Goal: Task Accomplishment & Management: Complete application form

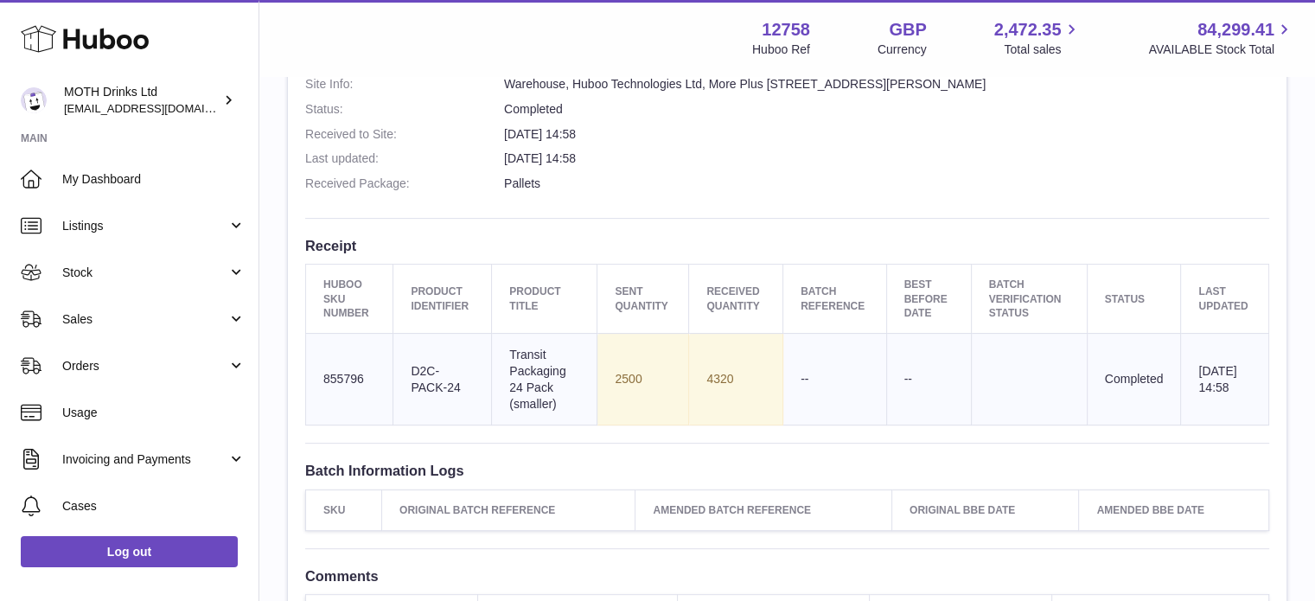
scroll to position [445, 0]
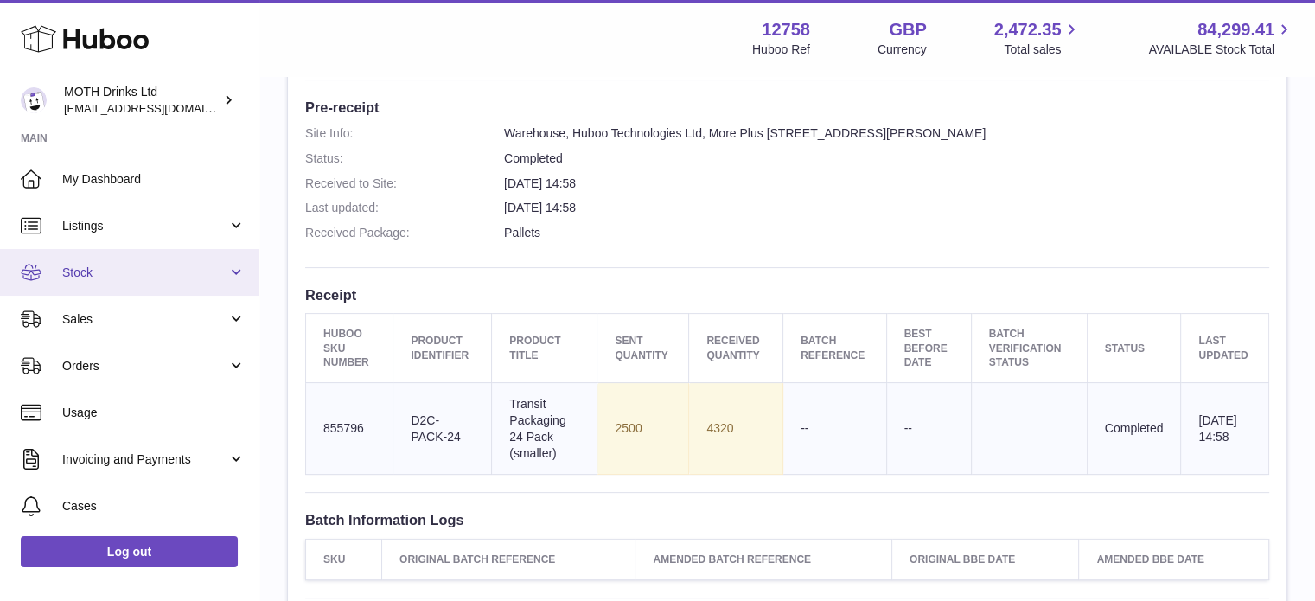
click at [124, 261] on link "Stock" at bounding box center [129, 272] width 258 height 47
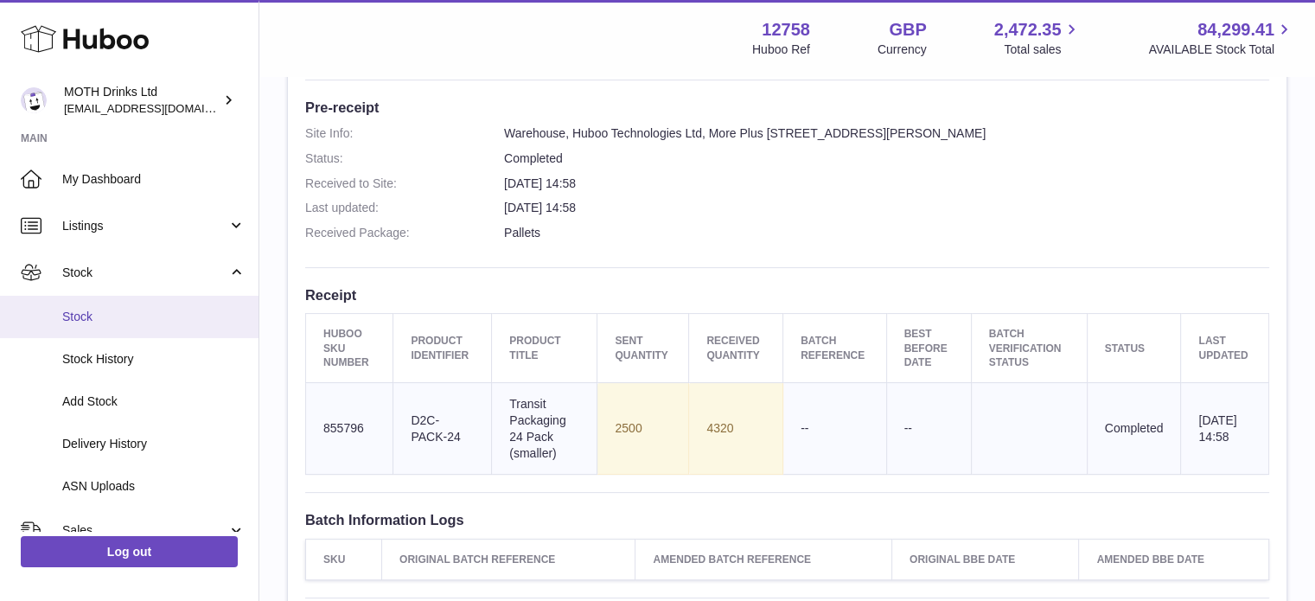
click at [121, 333] on link "Stock" at bounding box center [129, 317] width 258 height 42
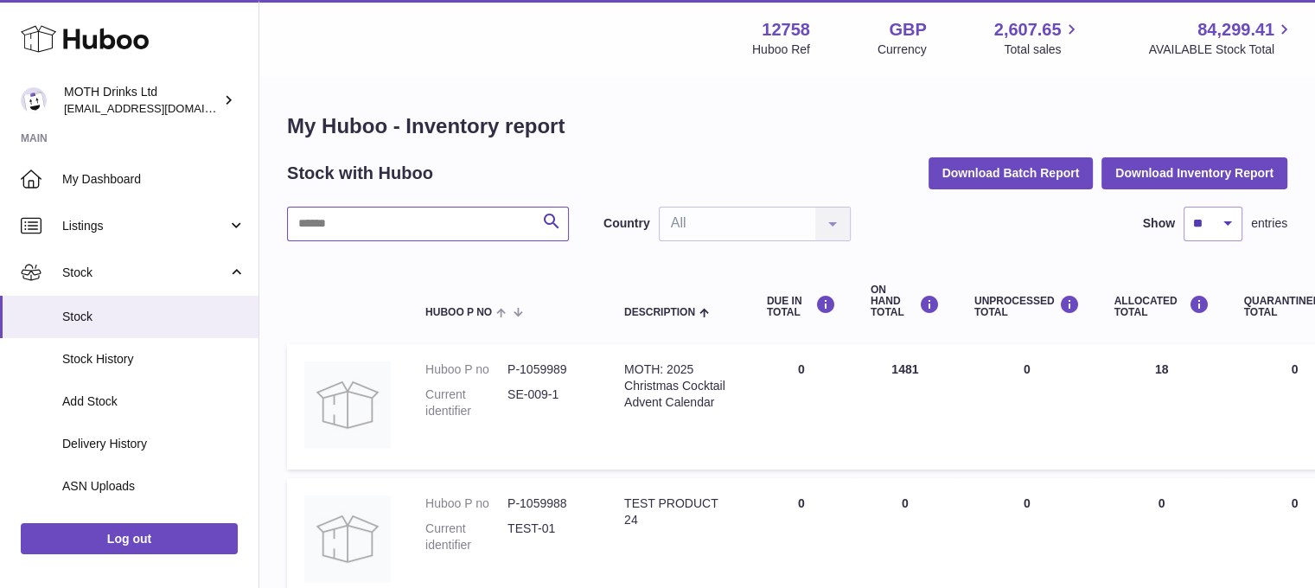
click at [321, 226] on input "text" at bounding box center [428, 224] width 282 height 35
type input "**********"
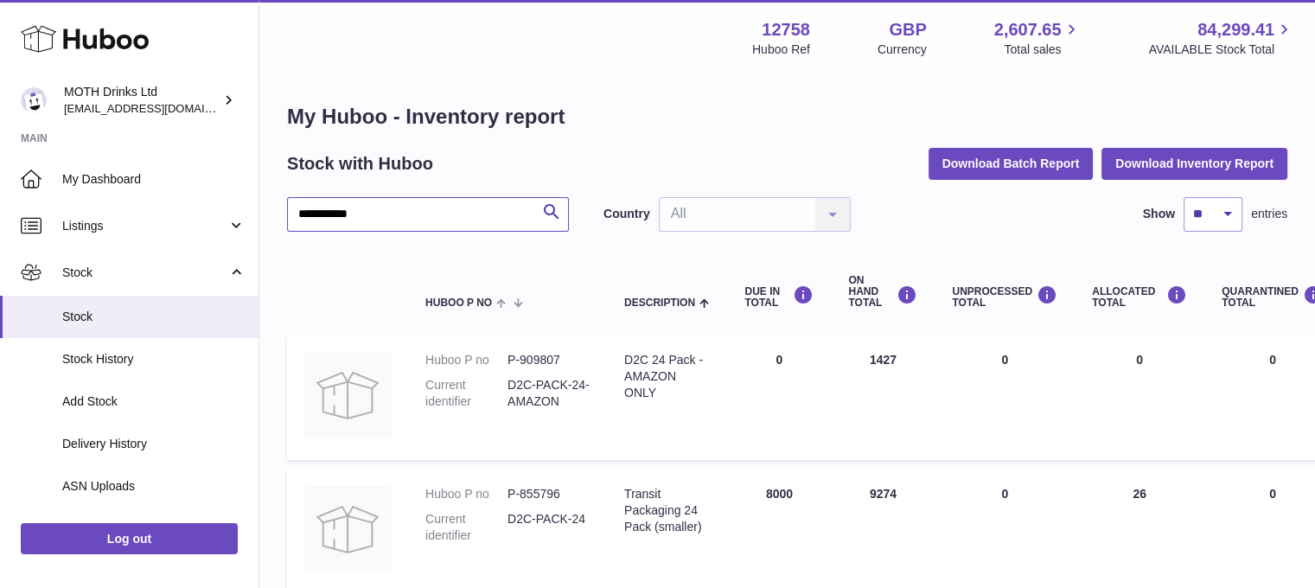
scroll to position [10, 2]
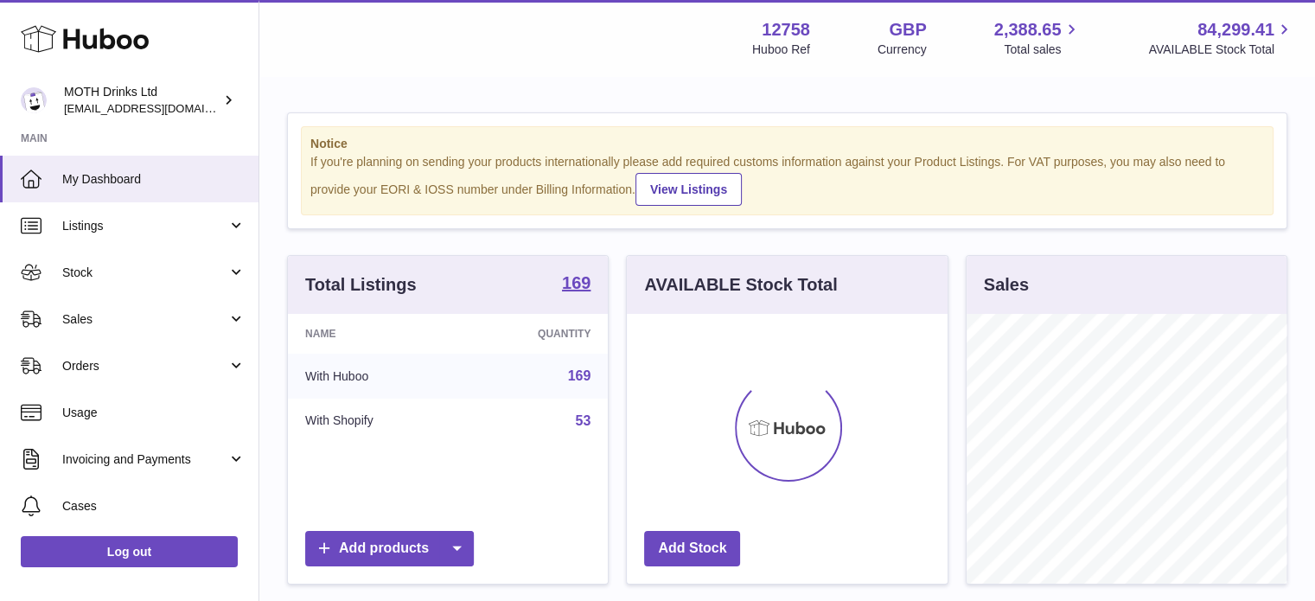
scroll to position [270, 321]
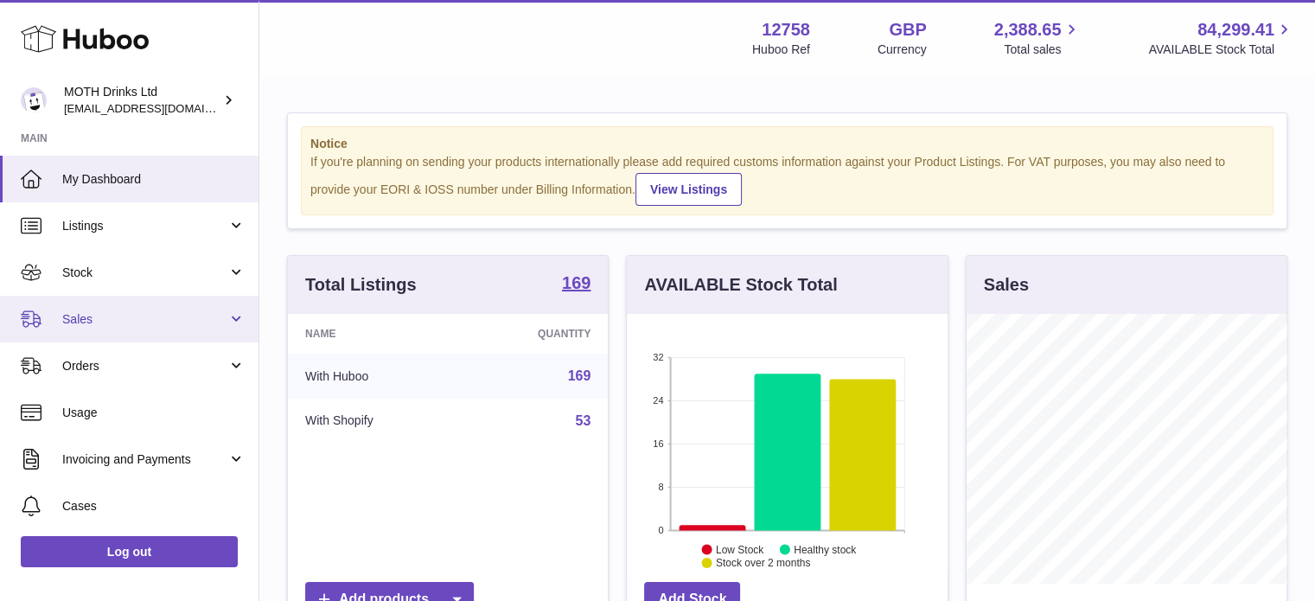
click at [86, 328] on link "Sales" at bounding box center [129, 319] width 258 height 47
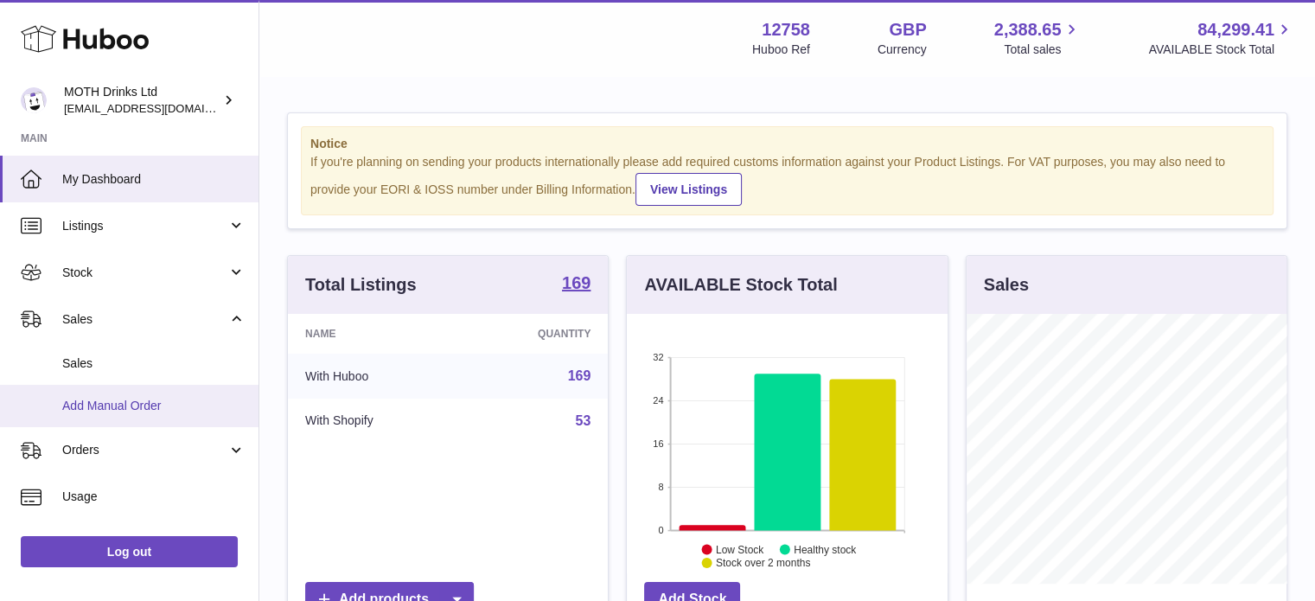
click at [94, 389] on link "Add Manual Order" at bounding box center [129, 406] width 258 height 42
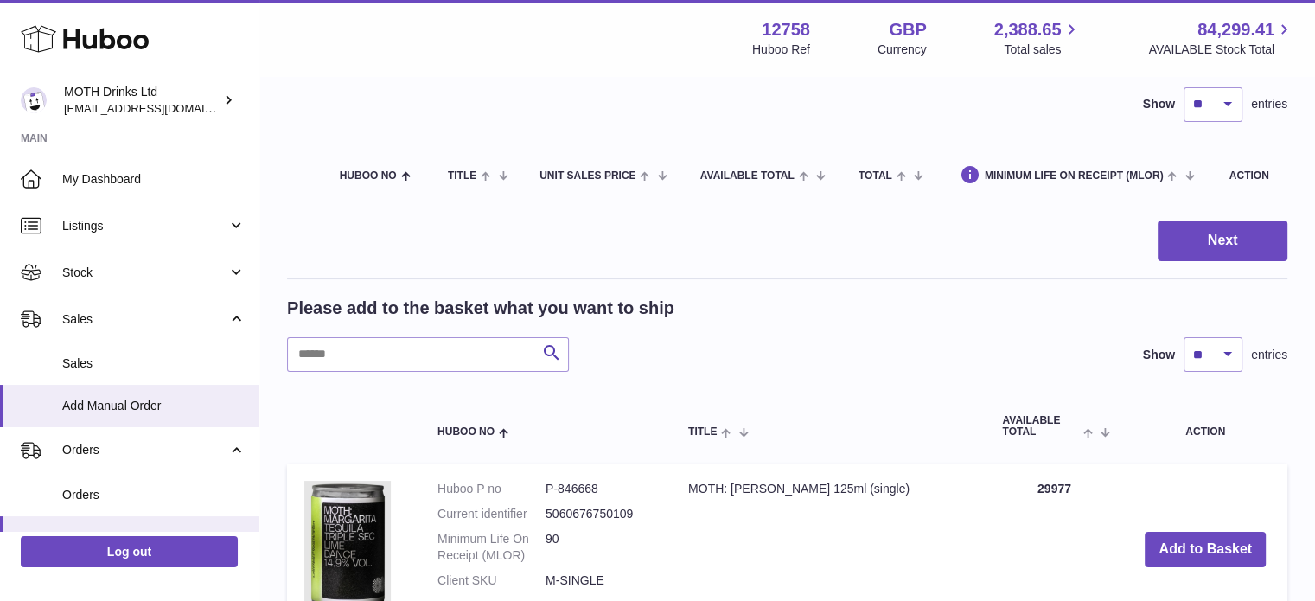
scroll to position [124, 0]
click at [459, 348] on input "text" at bounding box center [428, 353] width 282 height 35
paste input "********"
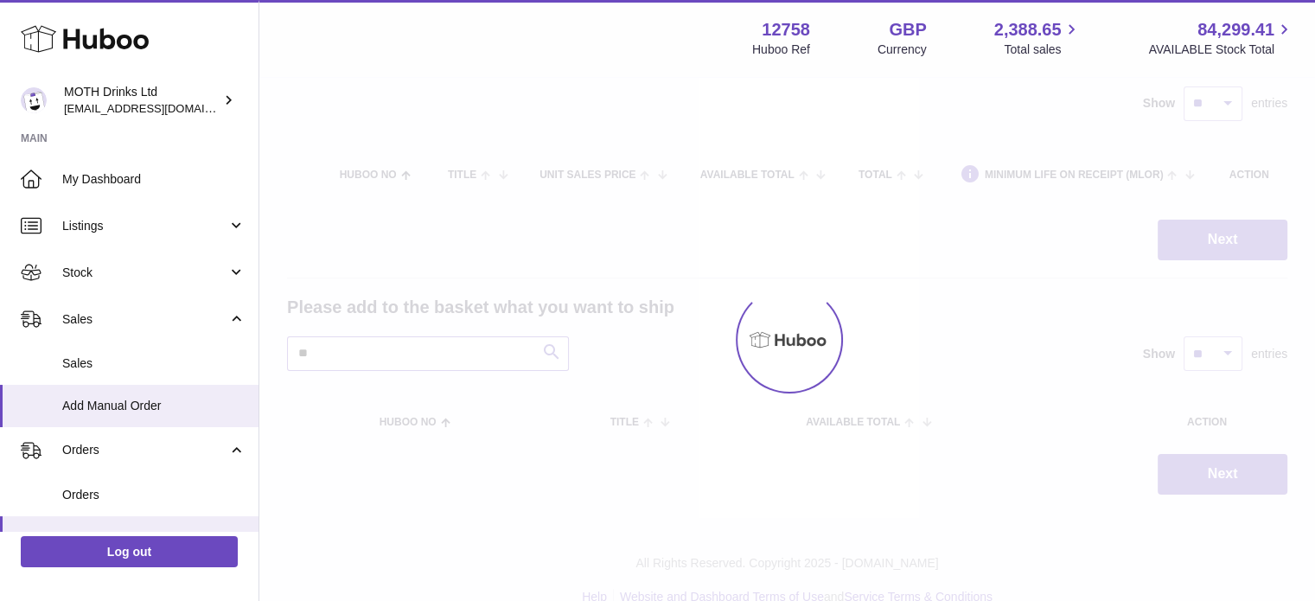
type input "*"
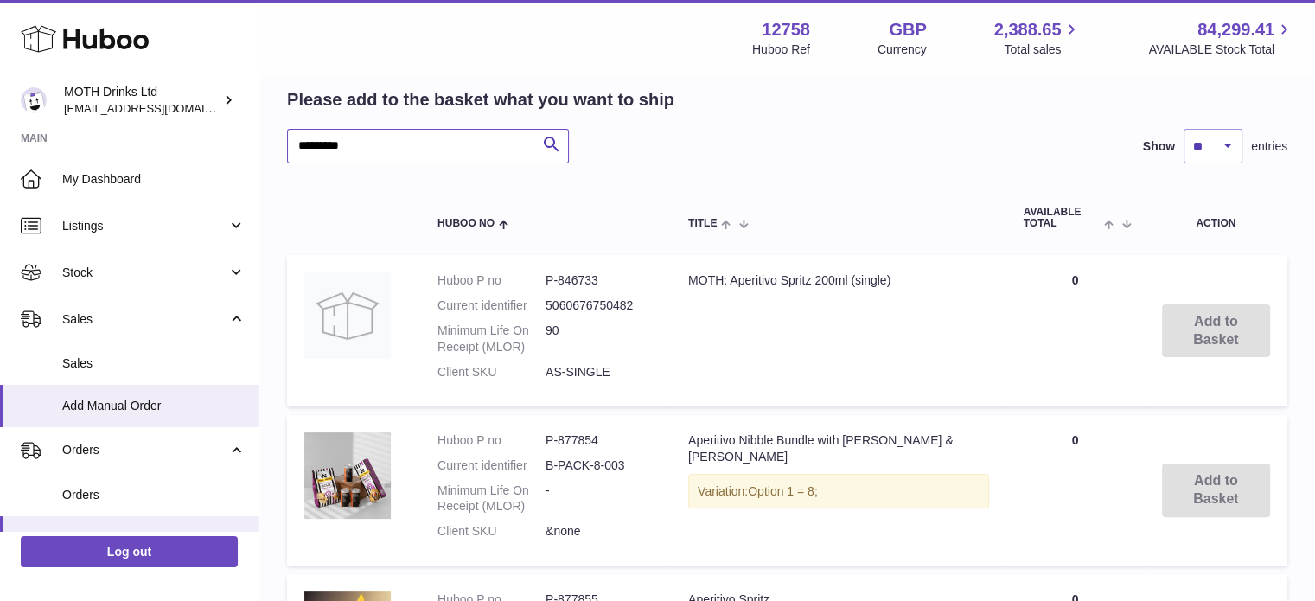
scroll to position [289, 0]
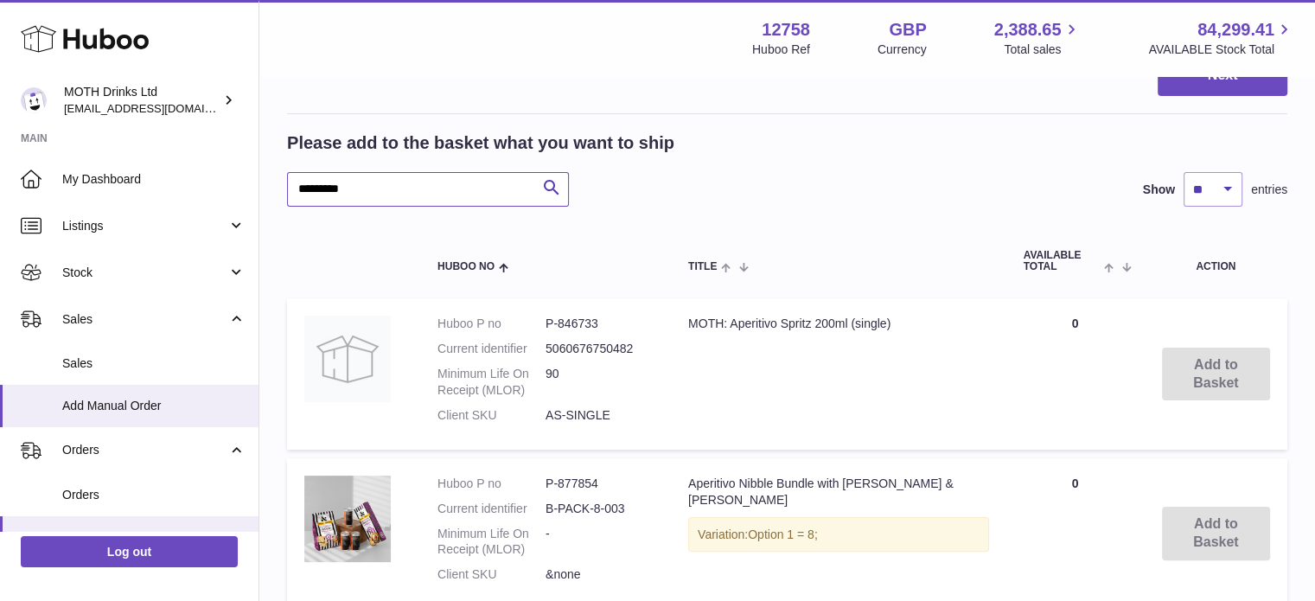
drag, startPoint x: 455, startPoint y: 179, endPoint x: 303, endPoint y: 184, distance: 151.4
click at [303, 184] on input "*********" at bounding box center [428, 189] width 282 height 35
type input "*"
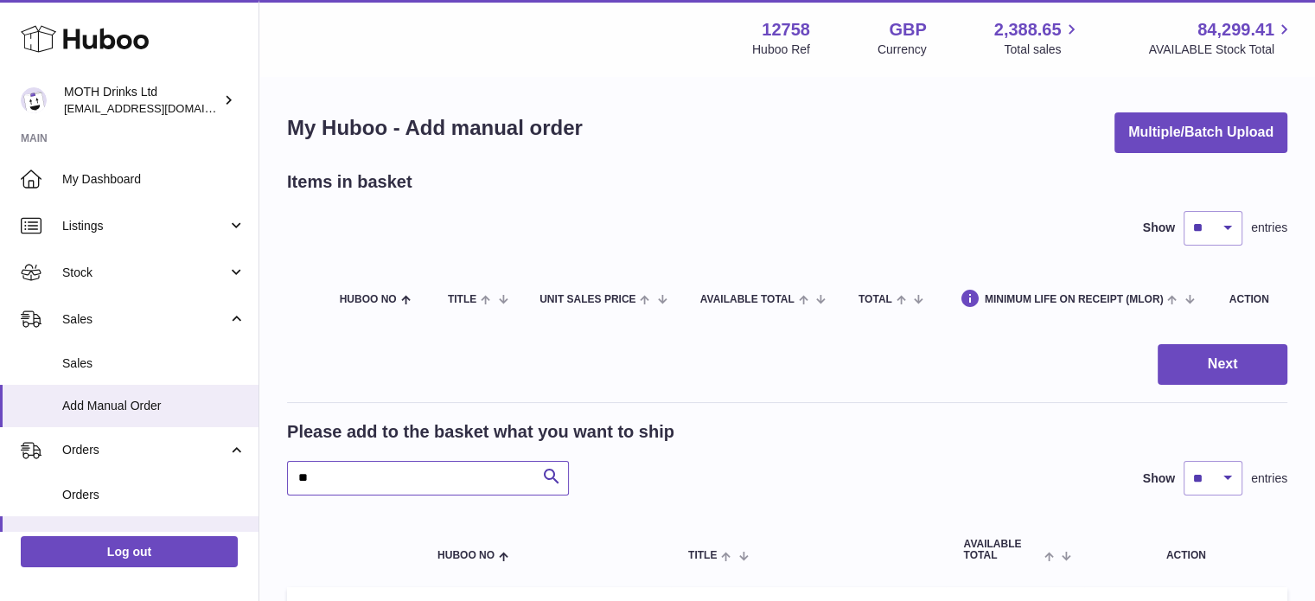
type input "*"
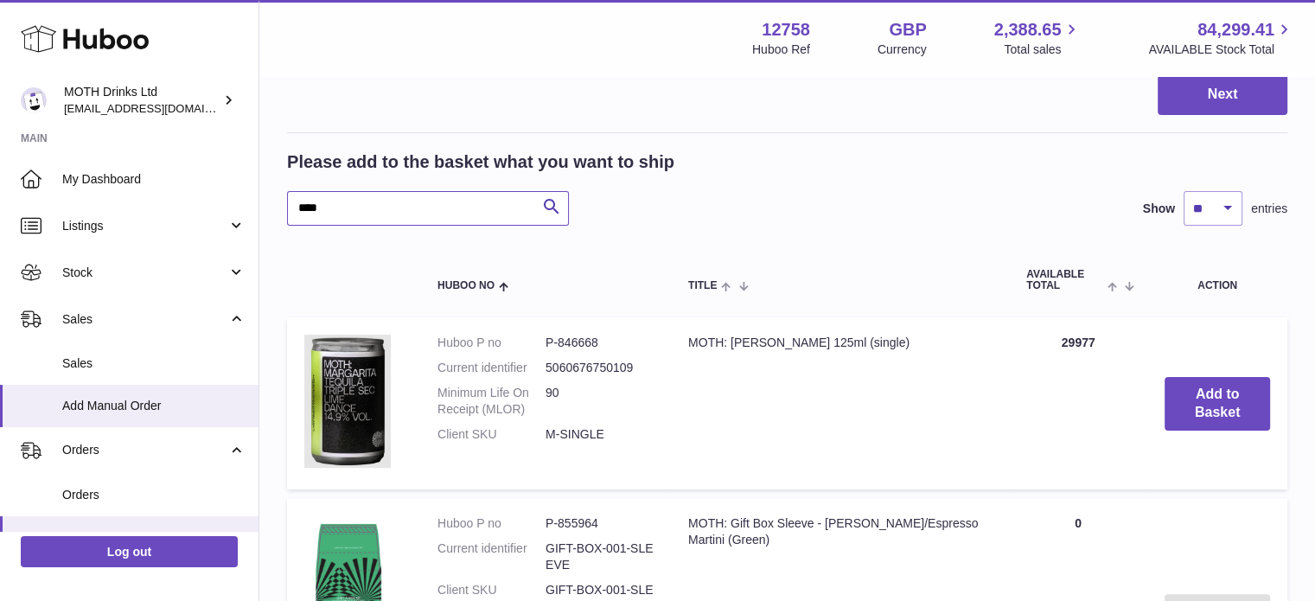
scroll to position [277, 0]
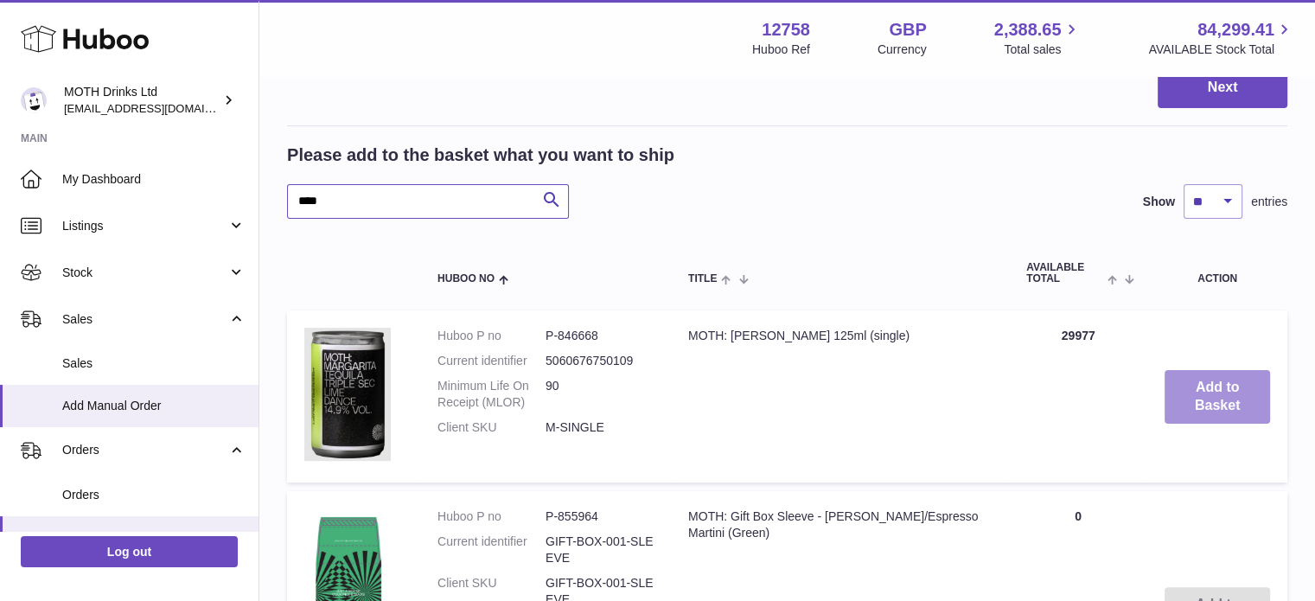
type input "****"
click at [1200, 397] on button "Add to Basket" at bounding box center [1216, 397] width 105 height 54
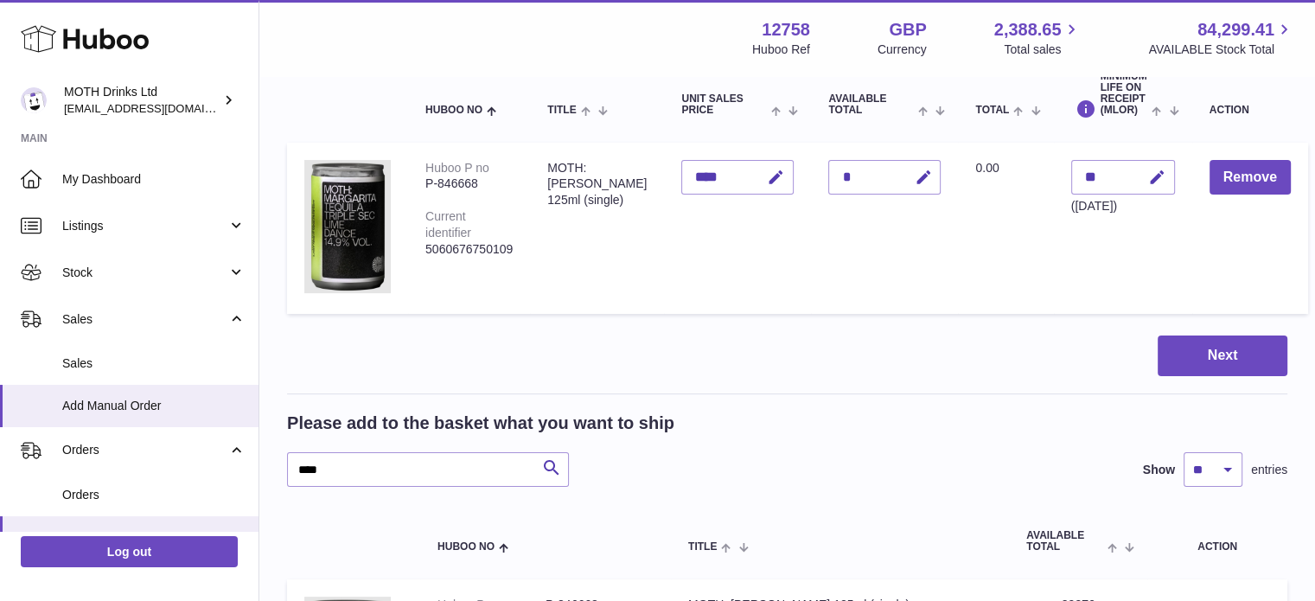
scroll to position [211, 0]
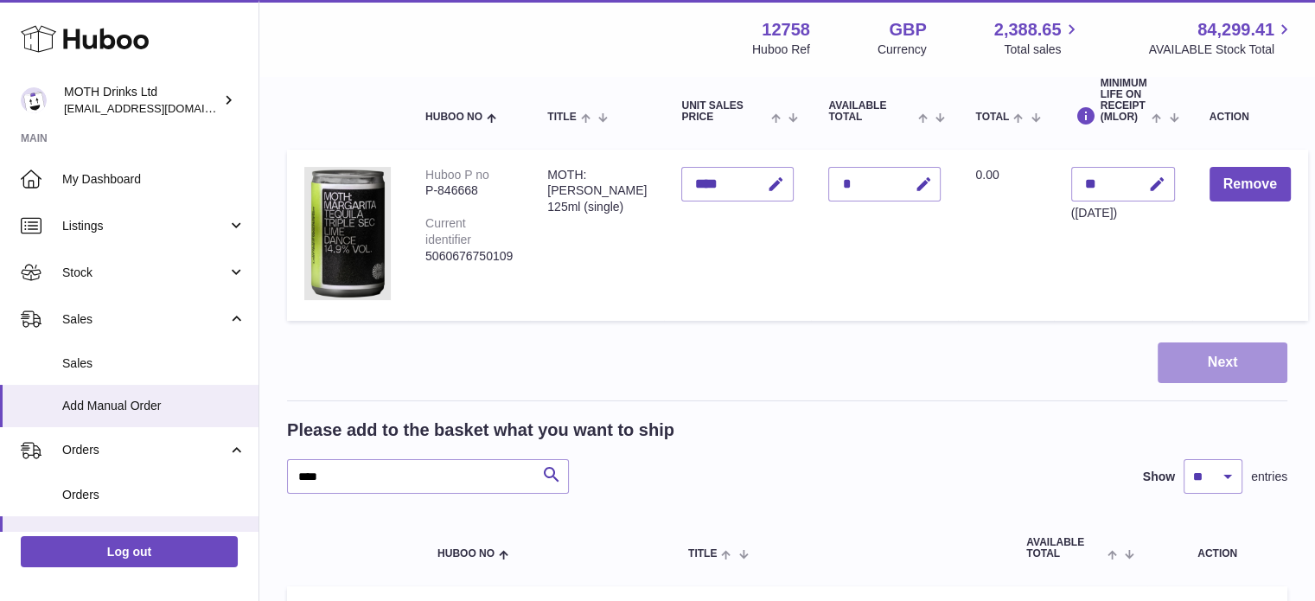
click at [1248, 362] on button "Next" at bounding box center [1222, 362] width 130 height 41
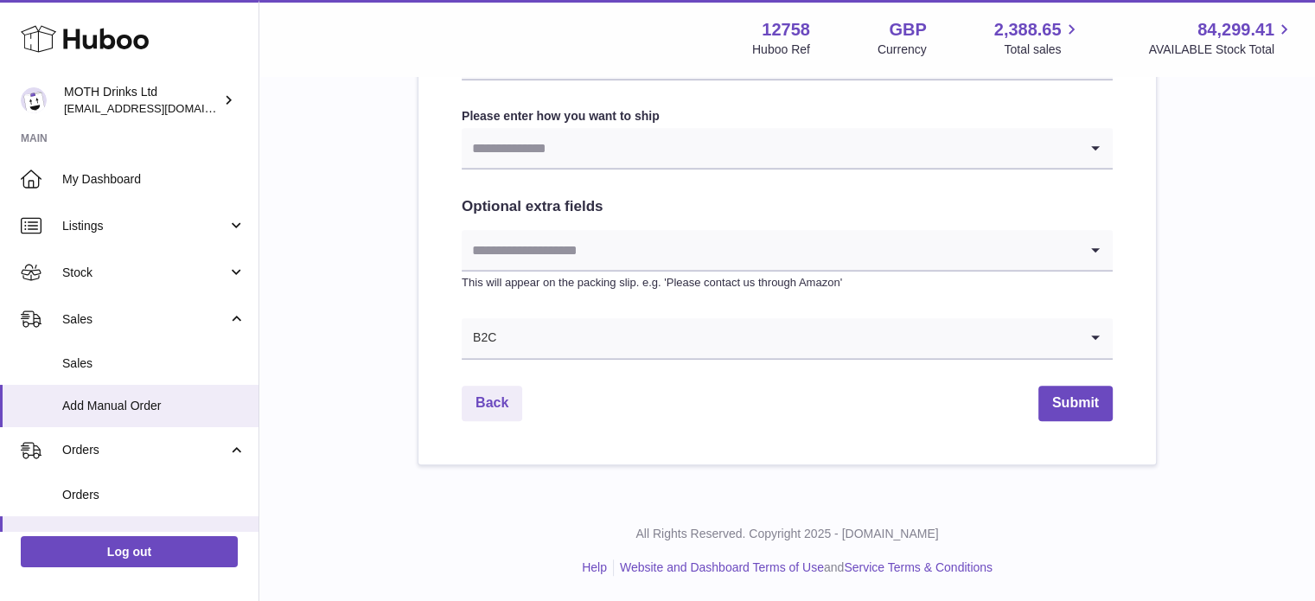
scroll to position [909, 0]
click at [813, 161] on input "Search for option" at bounding box center [770, 149] width 616 height 40
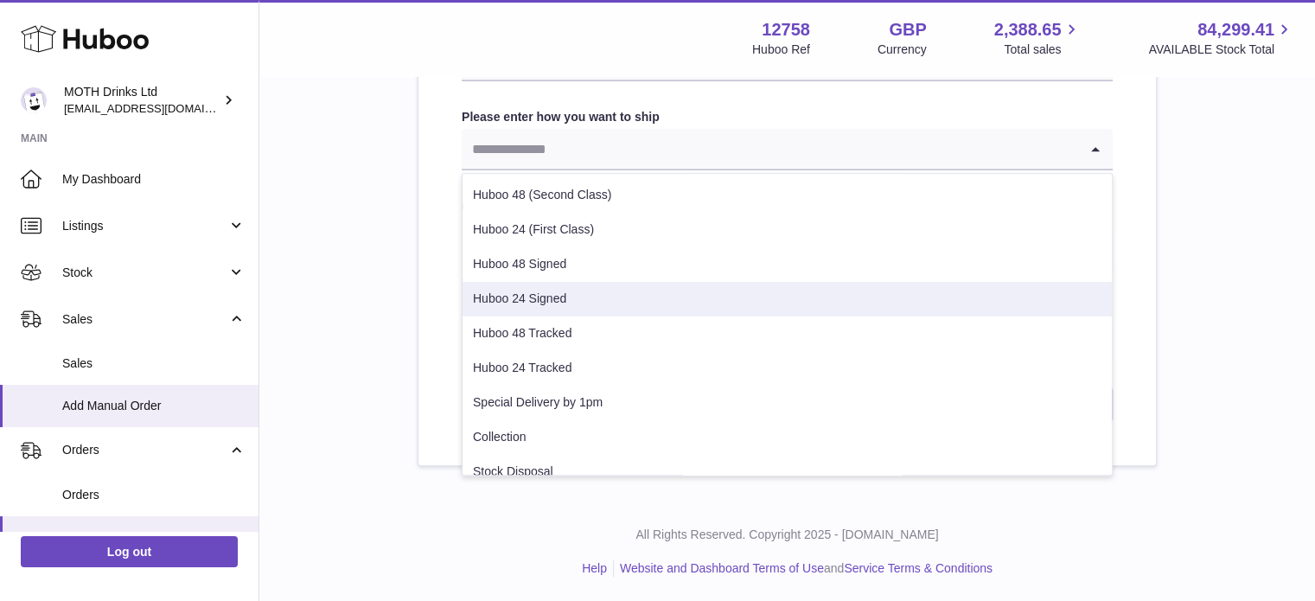
scroll to position [156, 0]
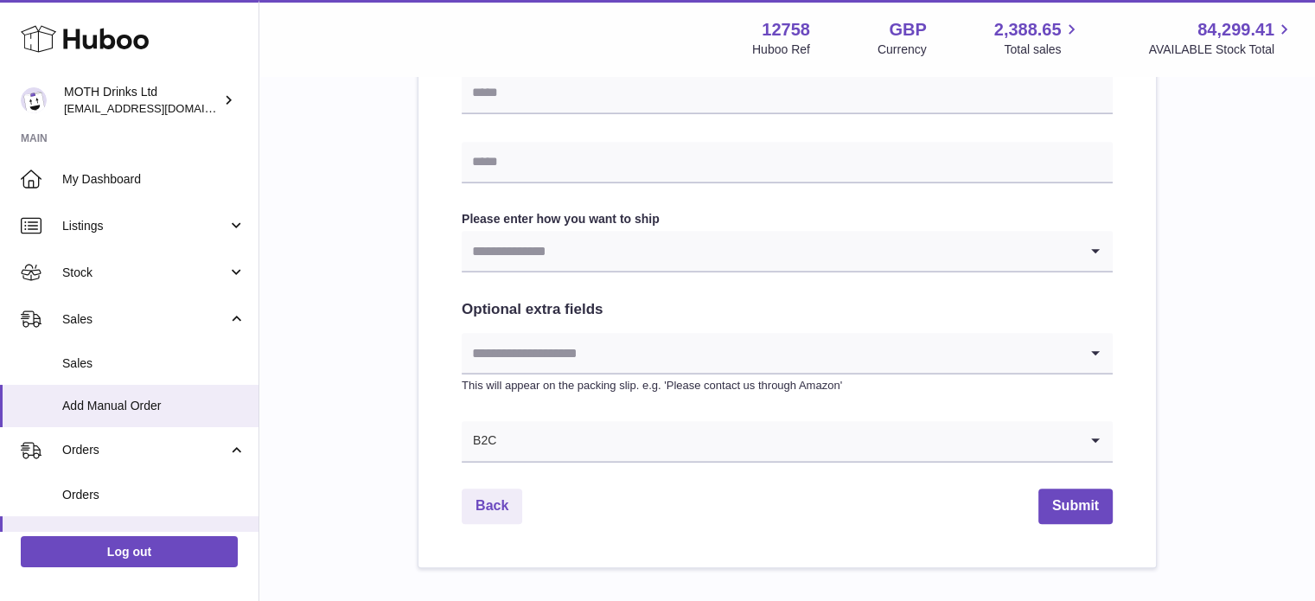
scroll to position [808, 0]
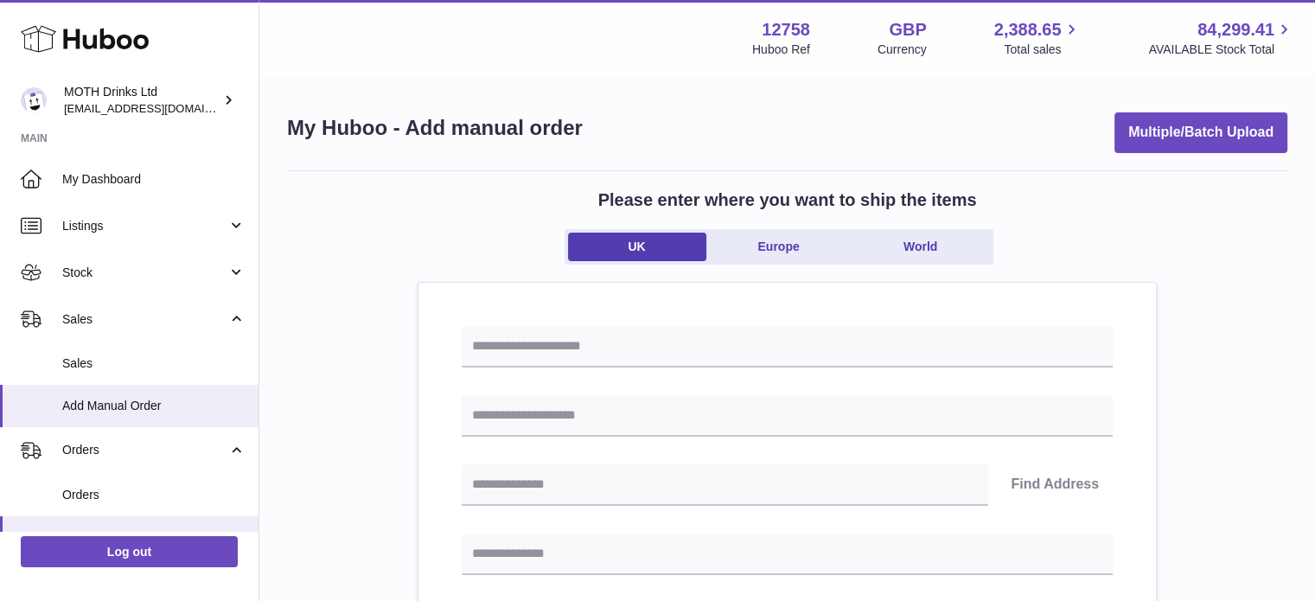
scroll to position [289, 0]
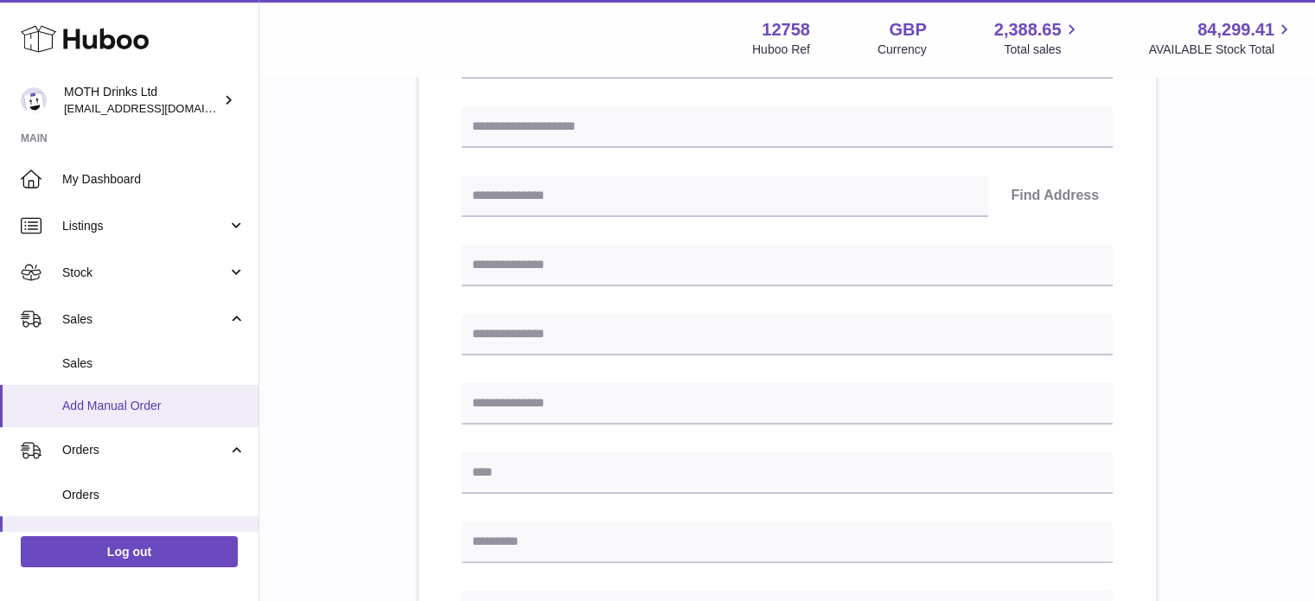
click at [103, 396] on link "Add Manual Order" at bounding box center [129, 406] width 258 height 42
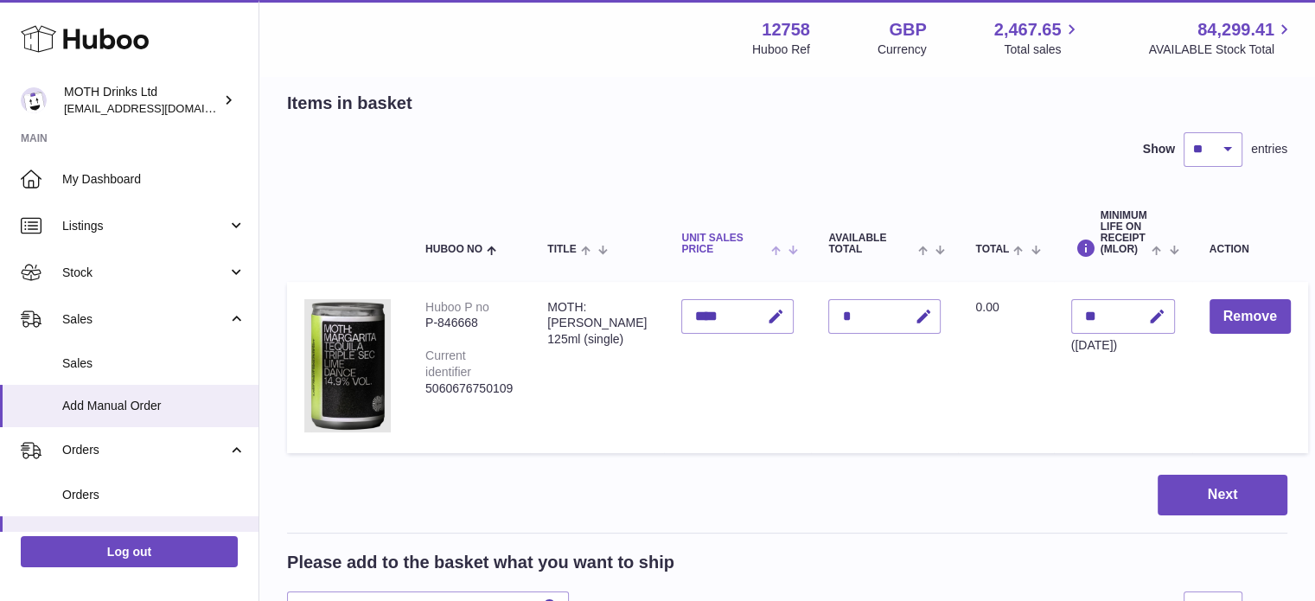
scroll to position [80, 0]
click at [1254, 309] on button "Remove" at bounding box center [1249, 315] width 81 height 35
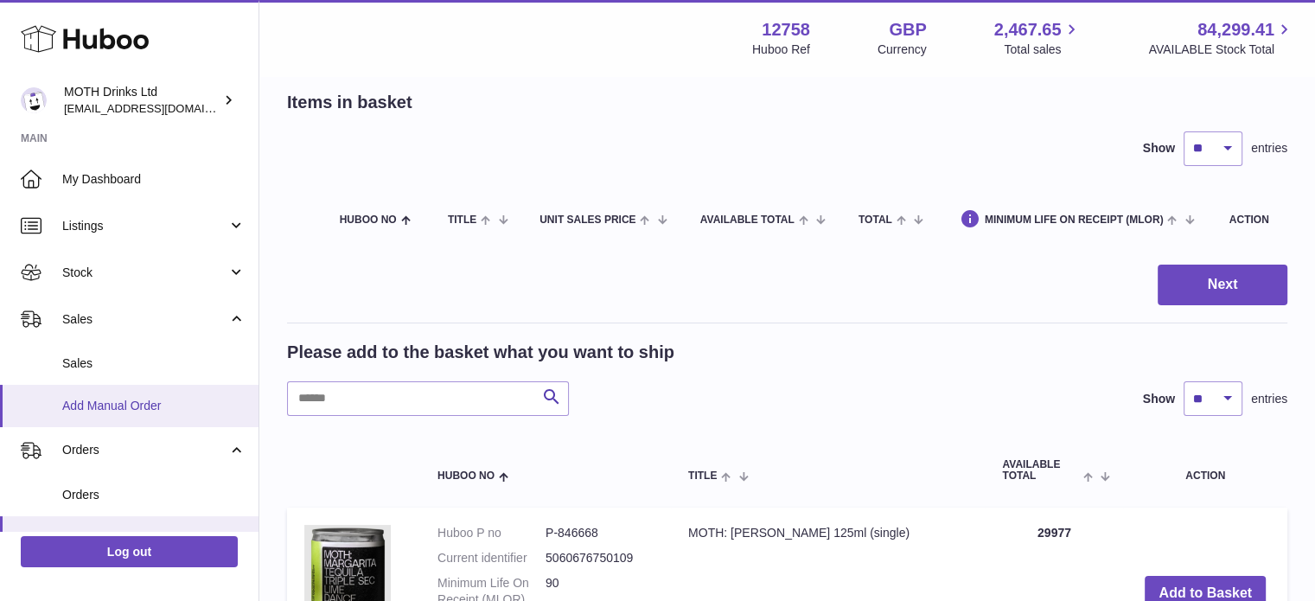
click at [118, 416] on link "Add Manual Order" at bounding box center [129, 406] width 258 height 42
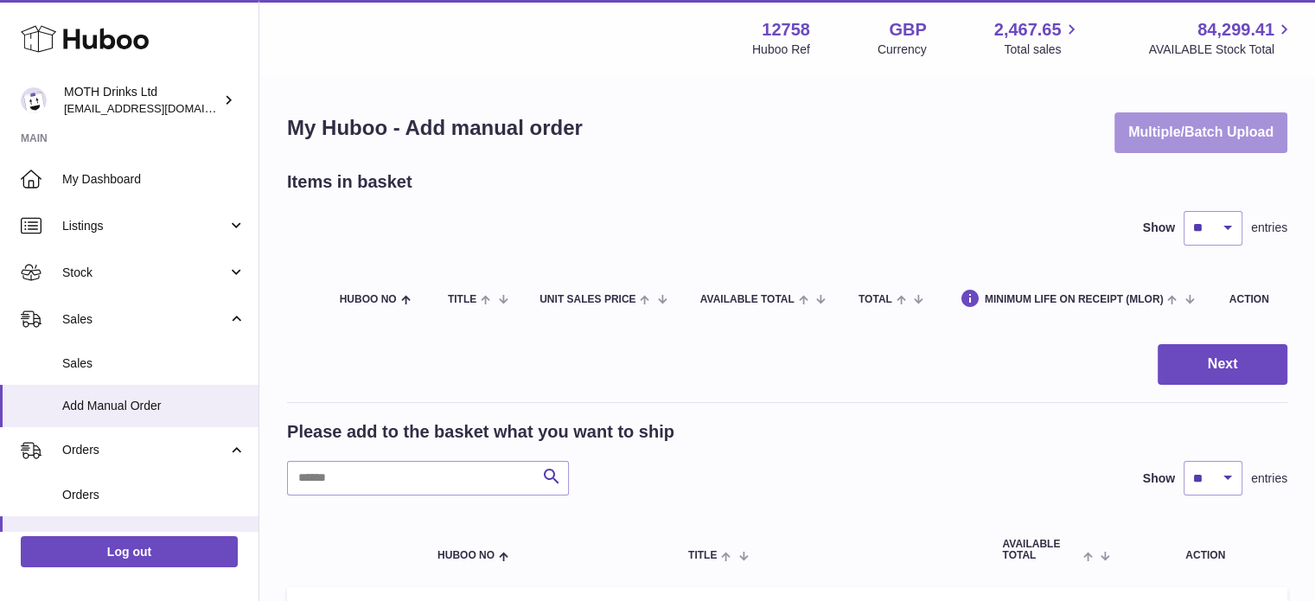
click at [1199, 121] on button "Multiple/Batch Upload" at bounding box center [1200, 132] width 173 height 41
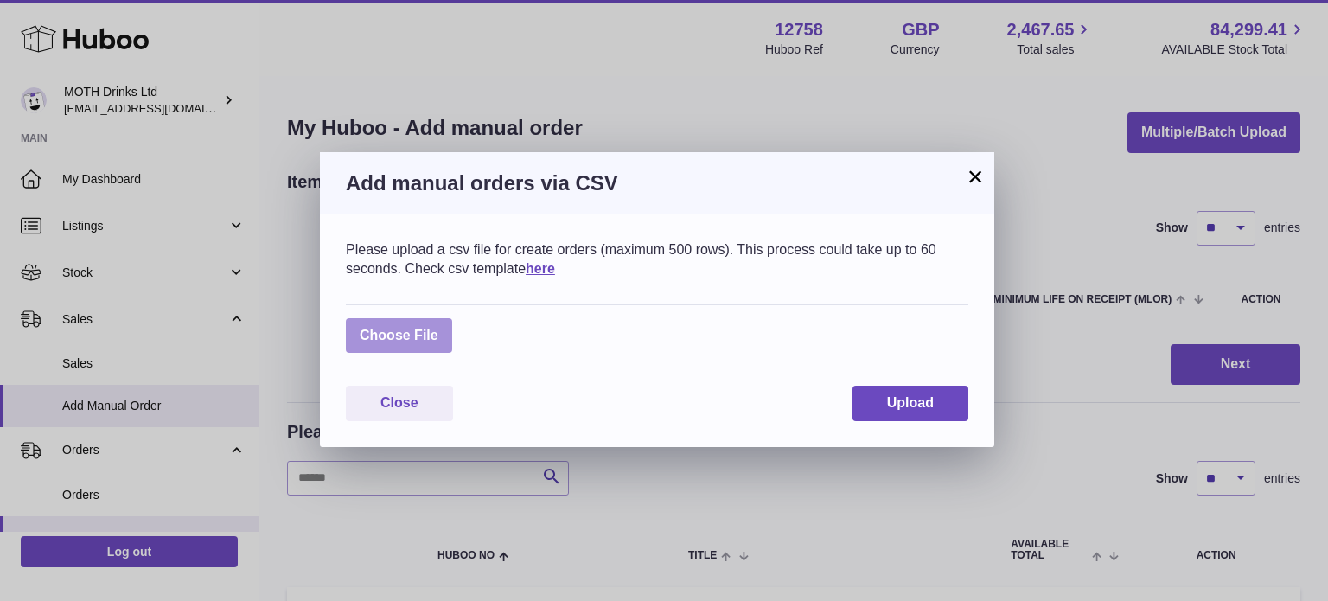
click at [391, 325] on label at bounding box center [399, 335] width 106 height 35
click at [438, 327] on input "file" at bounding box center [438, 327] width 1 height 1
type input "**********"
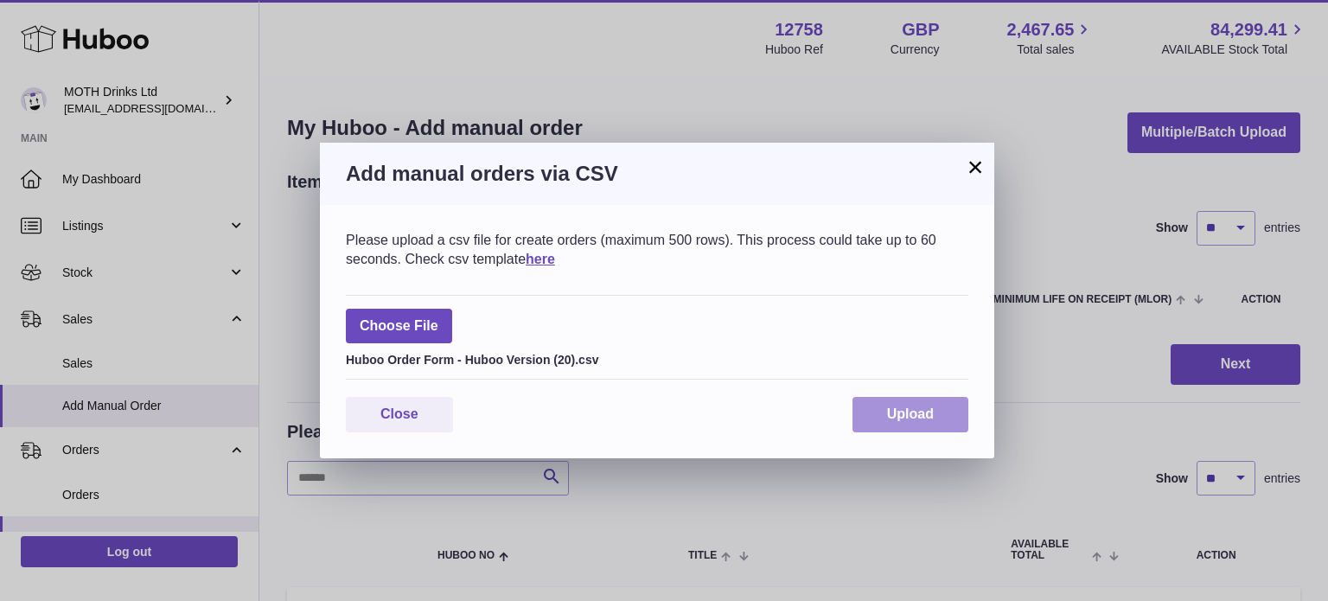
click at [917, 411] on span "Upload" at bounding box center [910, 413] width 47 height 15
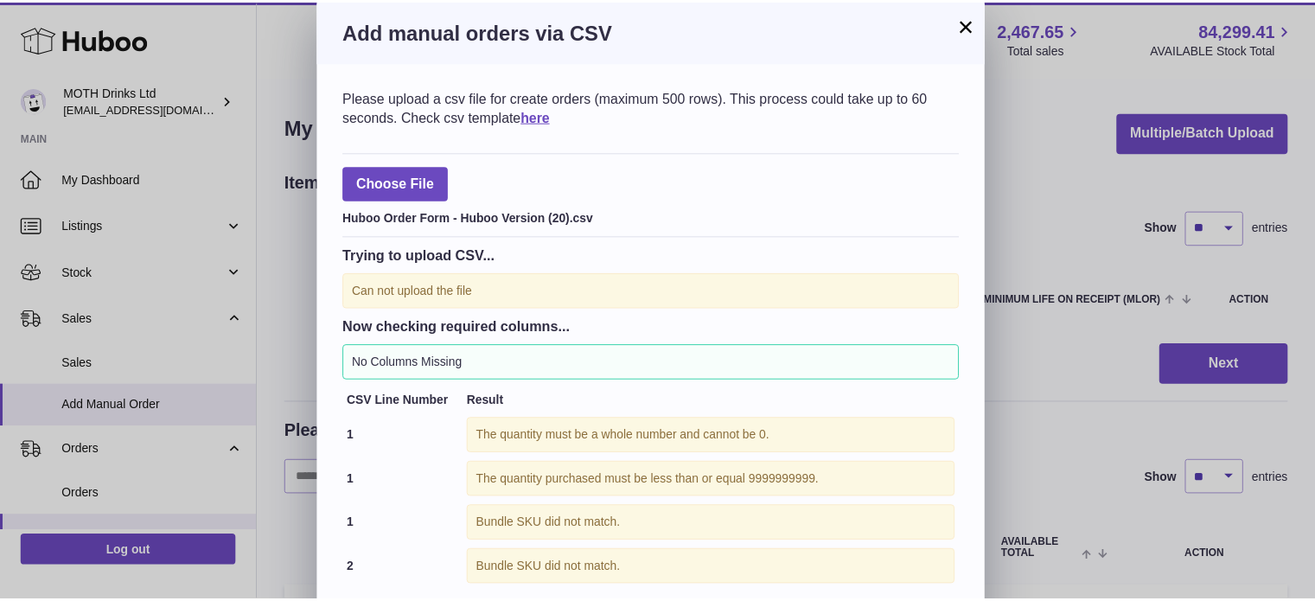
scroll to position [67, 0]
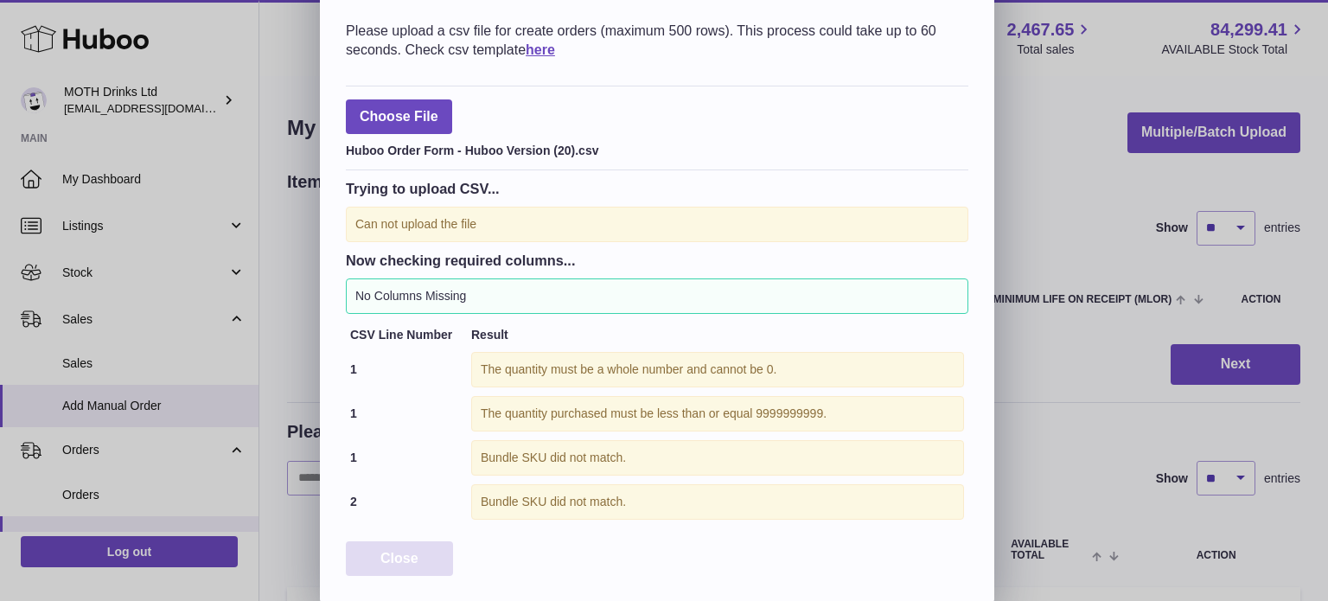
click at [401, 558] on span "Close" at bounding box center [399, 558] width 38 height 15
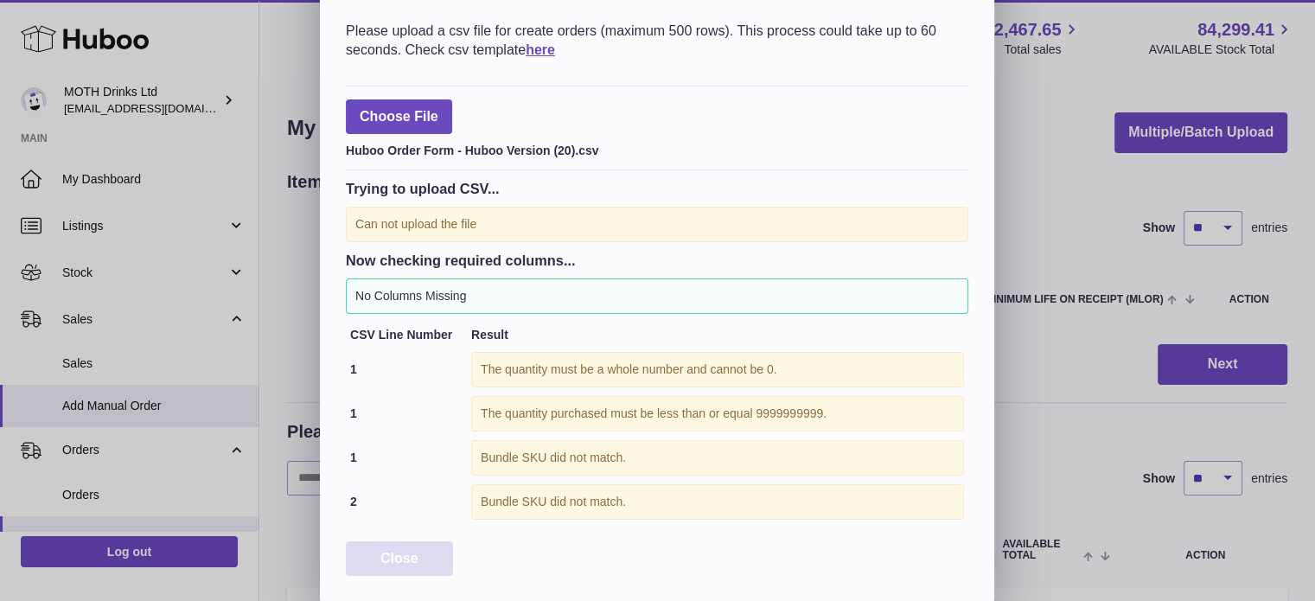
scroll to position [0, 0]
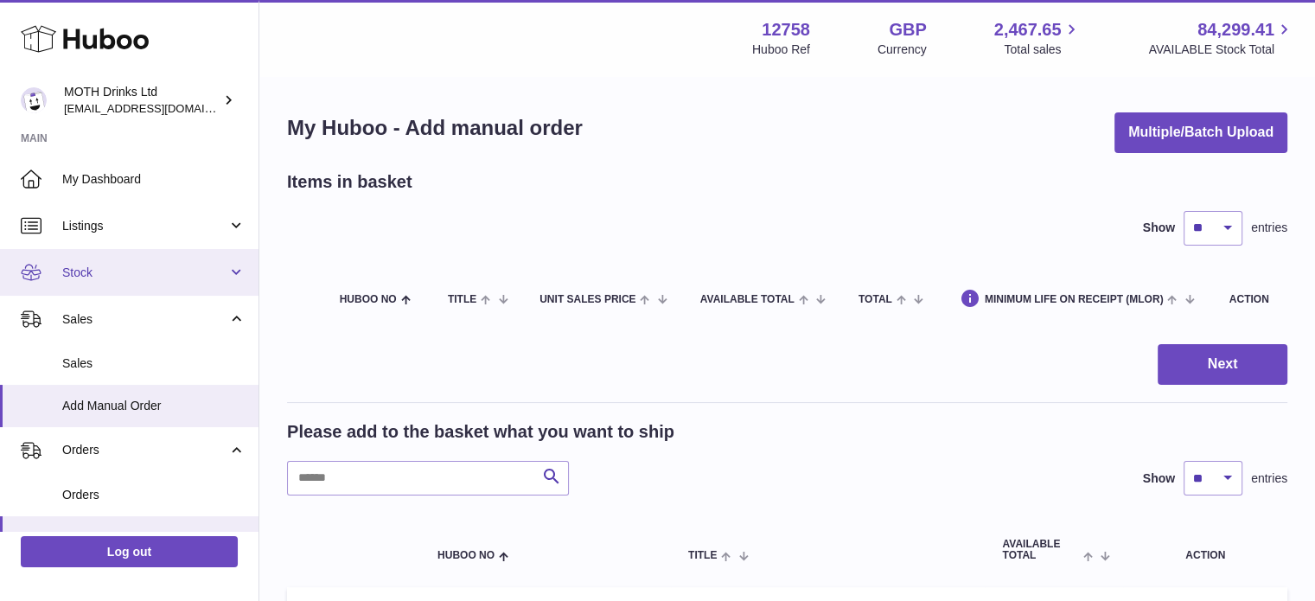
click at [135, 262] on link "Stock" at bounding box center [129, 272] width 258 height 47
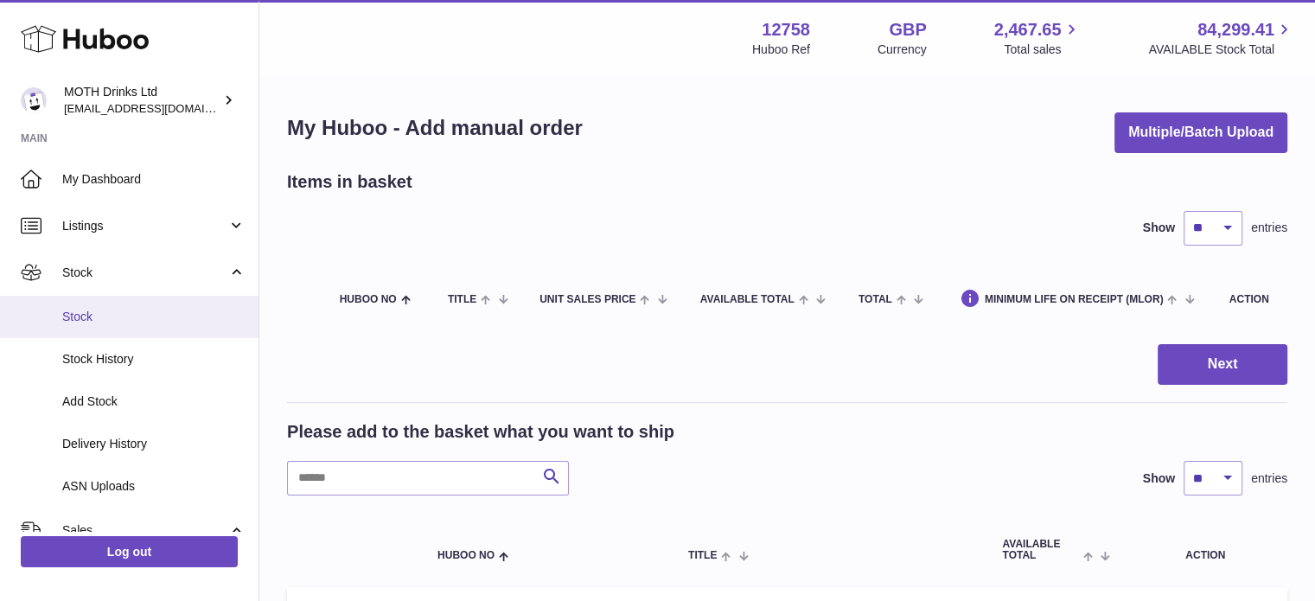
click at [89, 325] on link "Stock" at bounding box center [129, 317] width 258 height 42
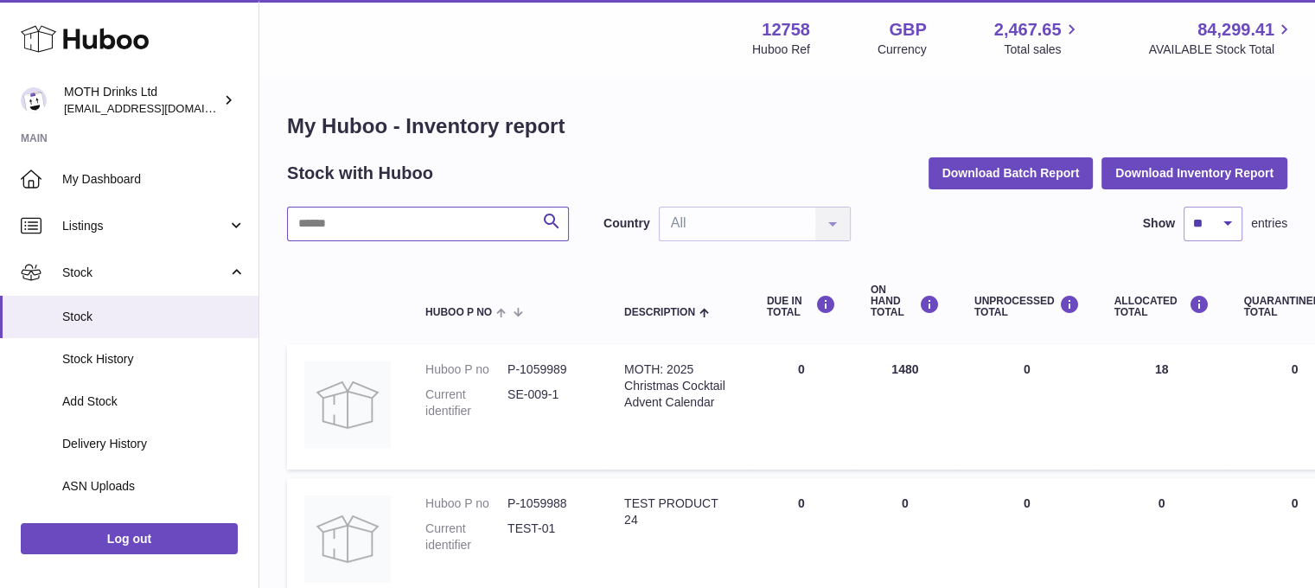
click at [380, 221] on input "text" at bounding box center [428, 224] width 282 height 35
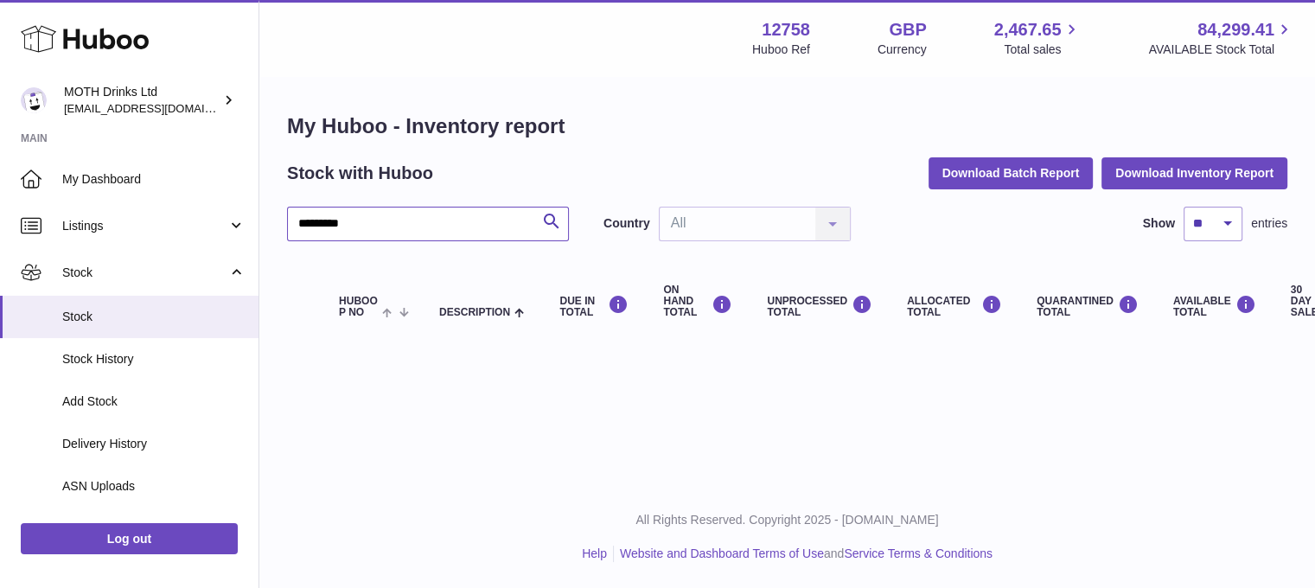
drag, startPoint x: 380, startPoint y: 221, endPoint x: 277, endPoint y: 223, distance: 103.7
click at [277, 223] on div "My Huboo - Inventory report Stock with Huboo Download Batch Report Download Inv…" at bounding box center [786, 228] width 1055 height 301
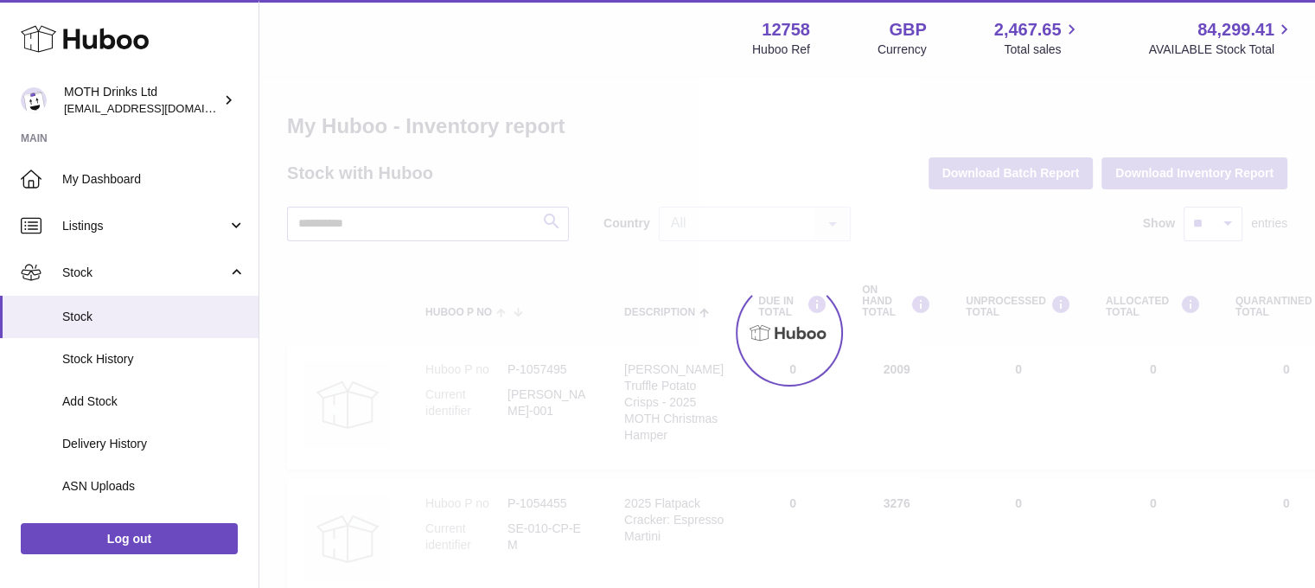
type input "**********"
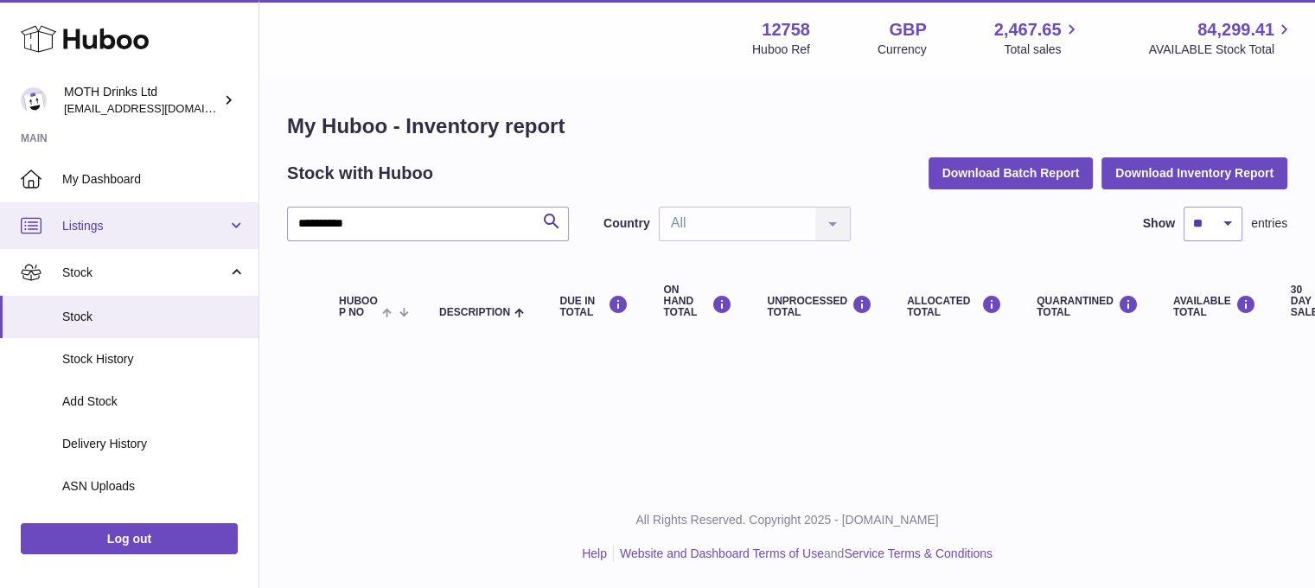
click at [182, 203] on link "Listings" at bounding box center [129, 225] width 258 height 47
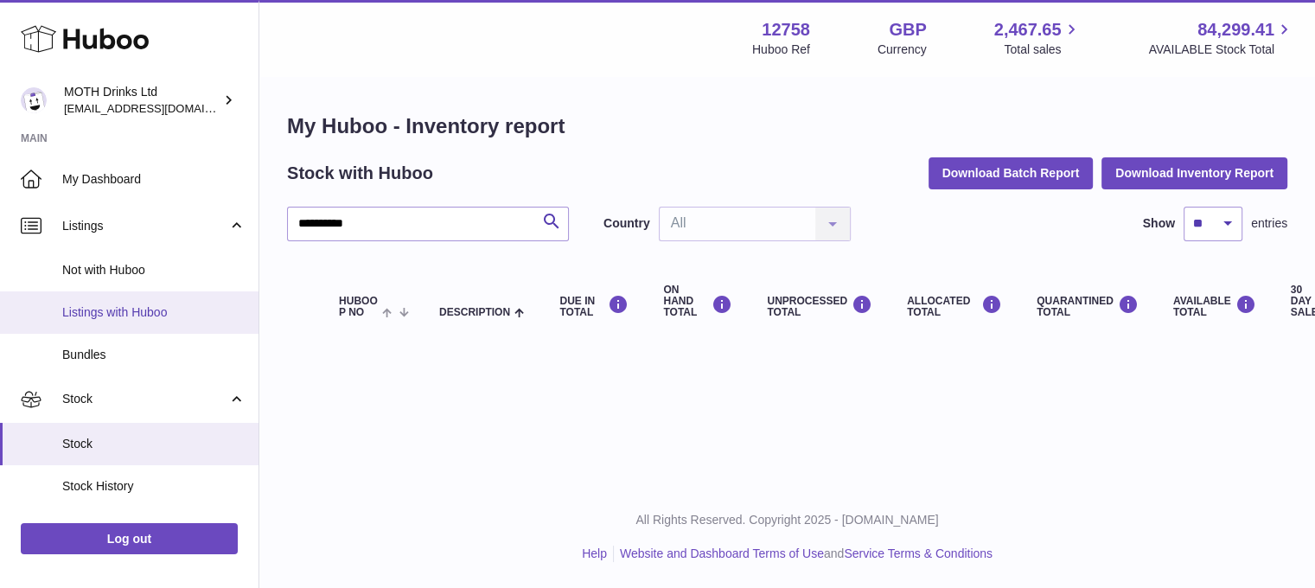
click at [160, 300] on link "Listings with Huboo" at bounding box center [129, 312] width 258 height 42
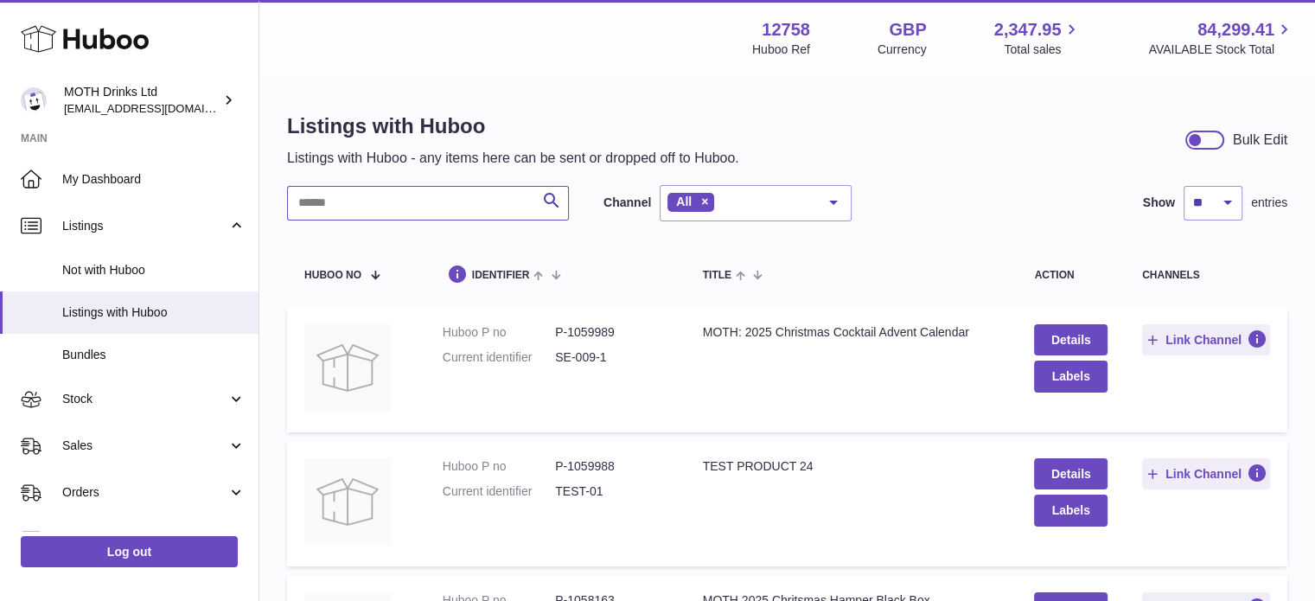
click at [409, 208] on input "text" at bounding box center [428, 203] width 282 height 35
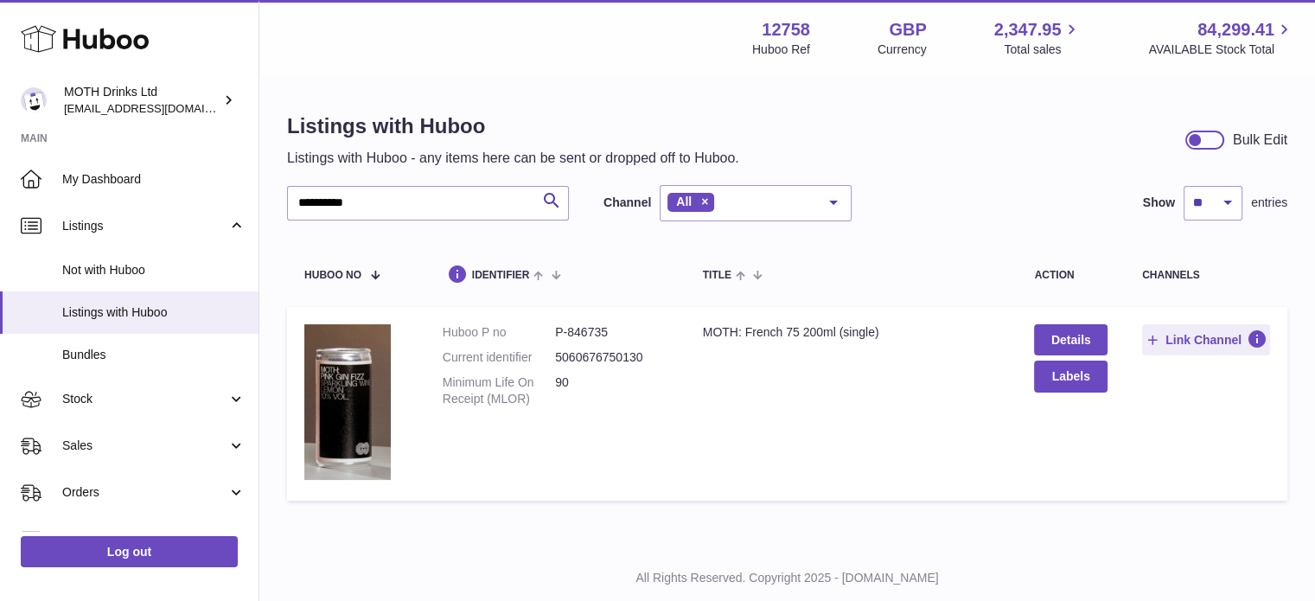
click at [603, 321] on td "Huboo P no P-846735 Current identifier 5060676750130 Minimum Life On Receipt (M…" at bounding box center [555, 404] width 260 height 194
drag, startPoint x: 609, startPoint y: 327, endPoint x: 557, endPoint y: 332, distance: 53.0
click at [557, 332] on dd "P-846735" at bounding box center [611, 332] width 112 height 16
copy dd "P-846735"
drag, startPoint x: 398, startPoint y: 203, endPoint x: 258, endPoint y: 200, distance: 139.2
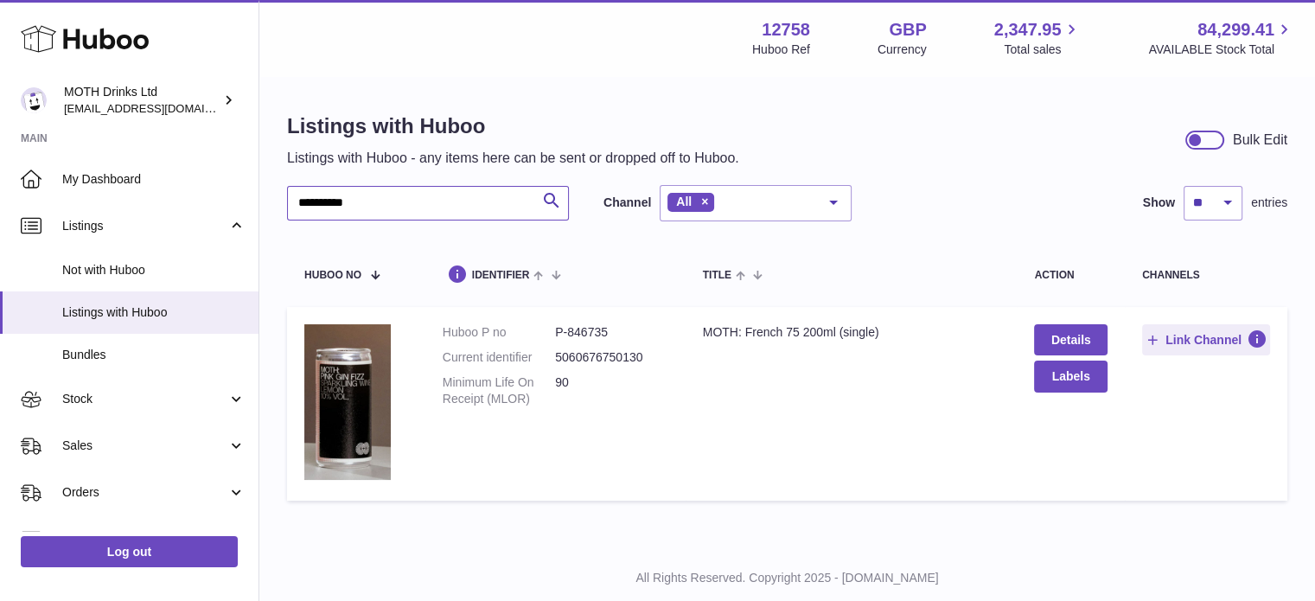
click at [258, 200] on div "**********" at bounding box center [657, 323] width 1315 height 646
type input "*********"
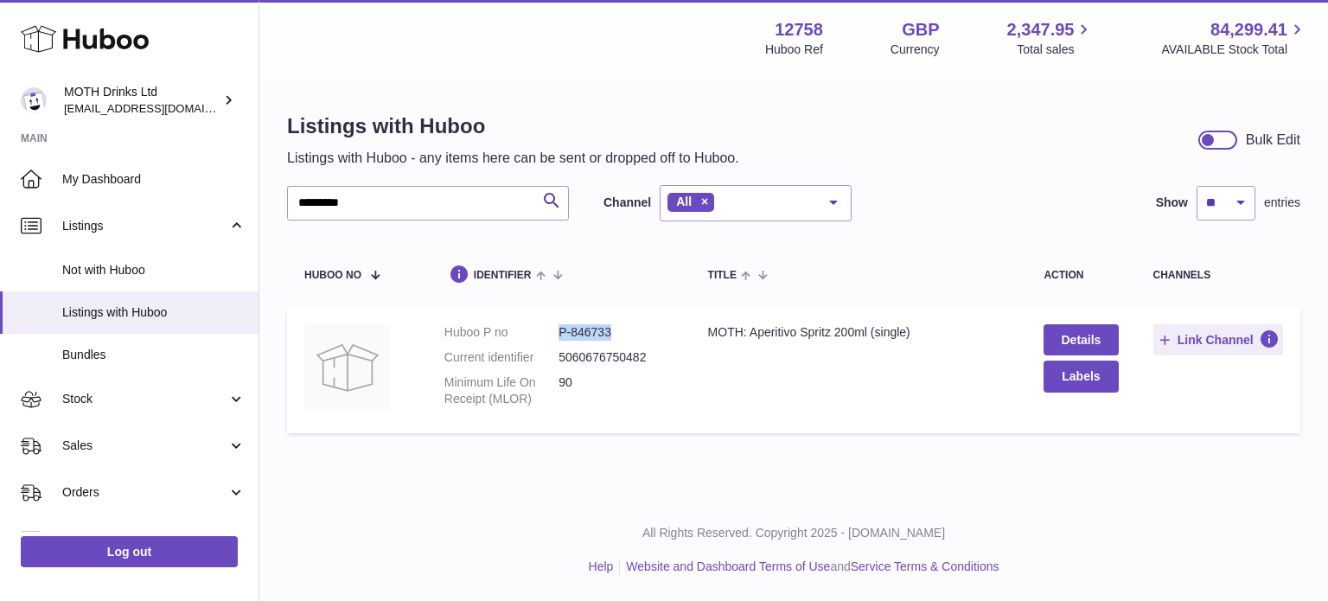
drag, startPoint x: 633, startPoint y: 338, endPoint x: 555, endPoint y: 336, distance: 77.8
click at [555, 336] on dl "Huboo P no P-846733 Current identifier 5060676750482 Minimum Life On Receipt (M…" at bounding box center [558, 370] width 229 height 92
copy dl "P-846733"
click at [555, 336] on dt "Huboo P no" at bounding box center [501, 332] width 114 height 16
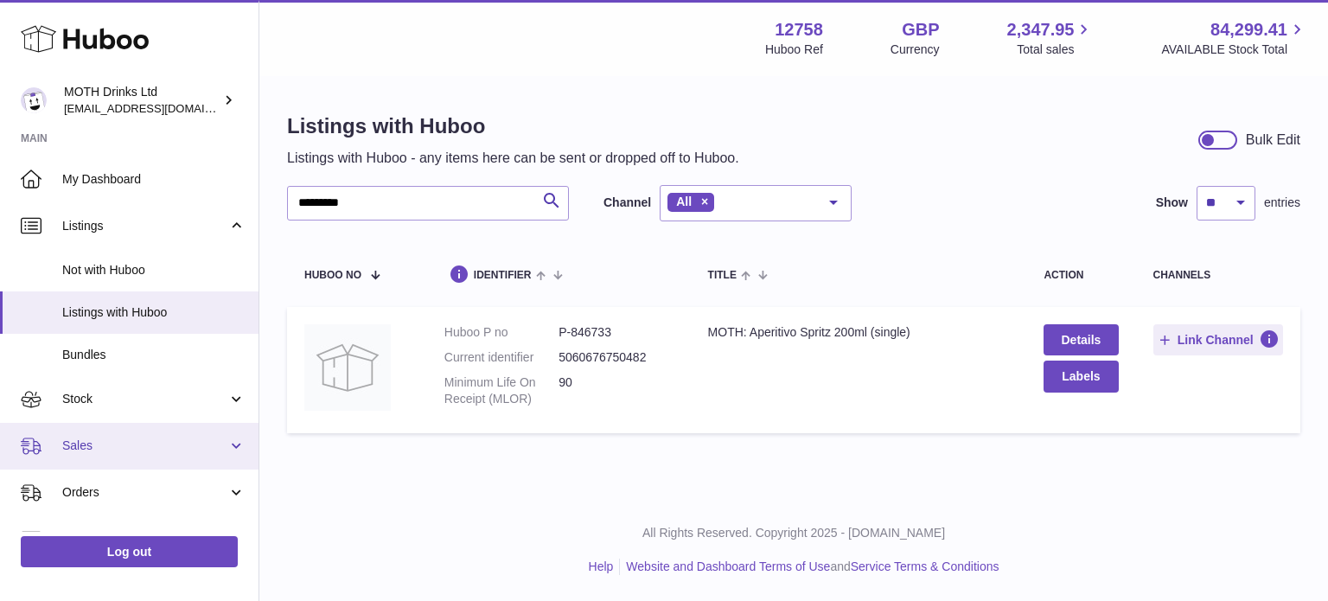
click at [108, 439] on span "Sales" at bounding box center [144, 445] width 165 height 16
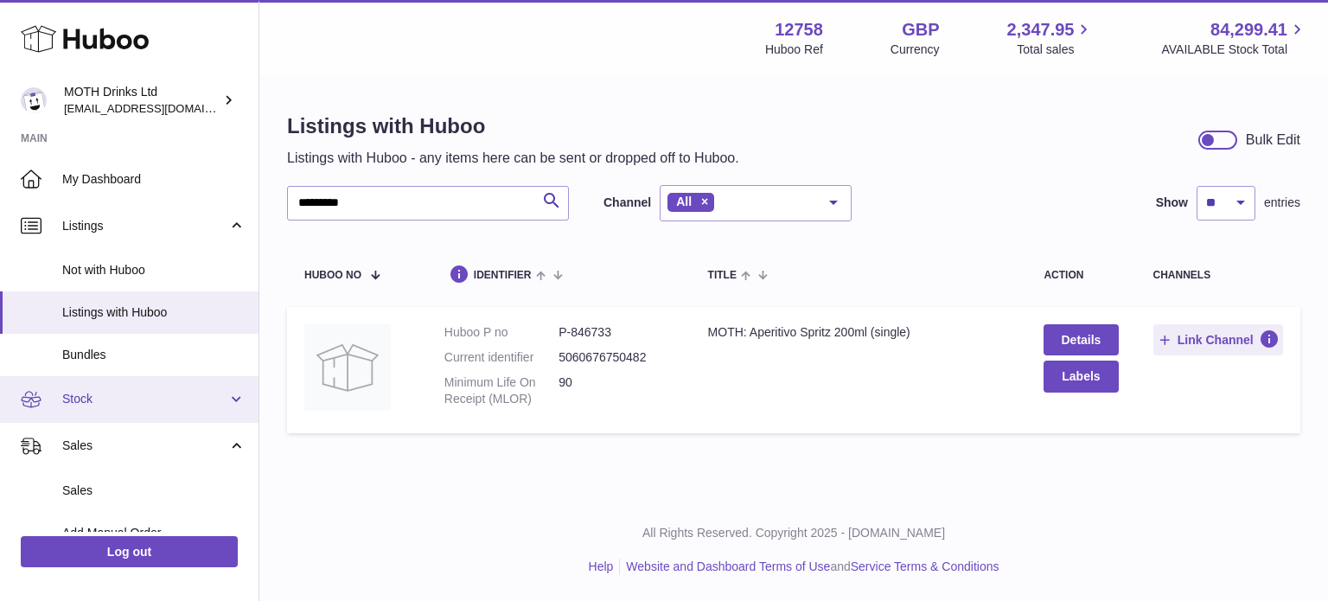
scroll to position [54, 0]
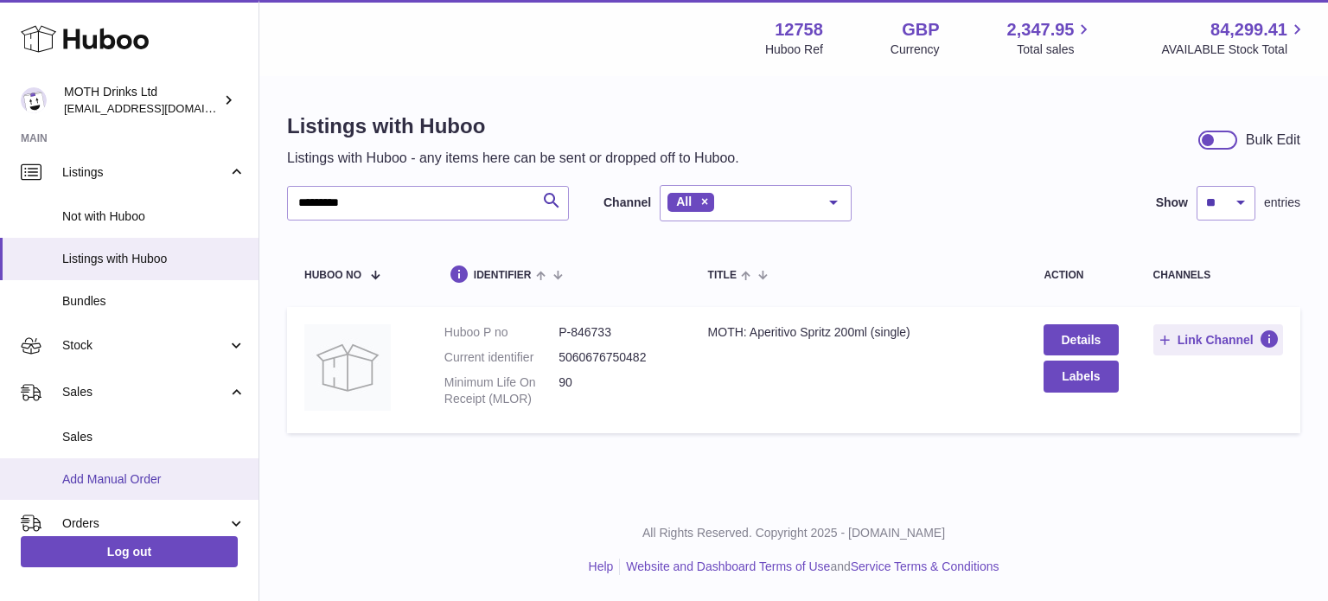
click at [100, 486] on span "Add Manual Order" at bounding box center [153, 479] width 183 height 16
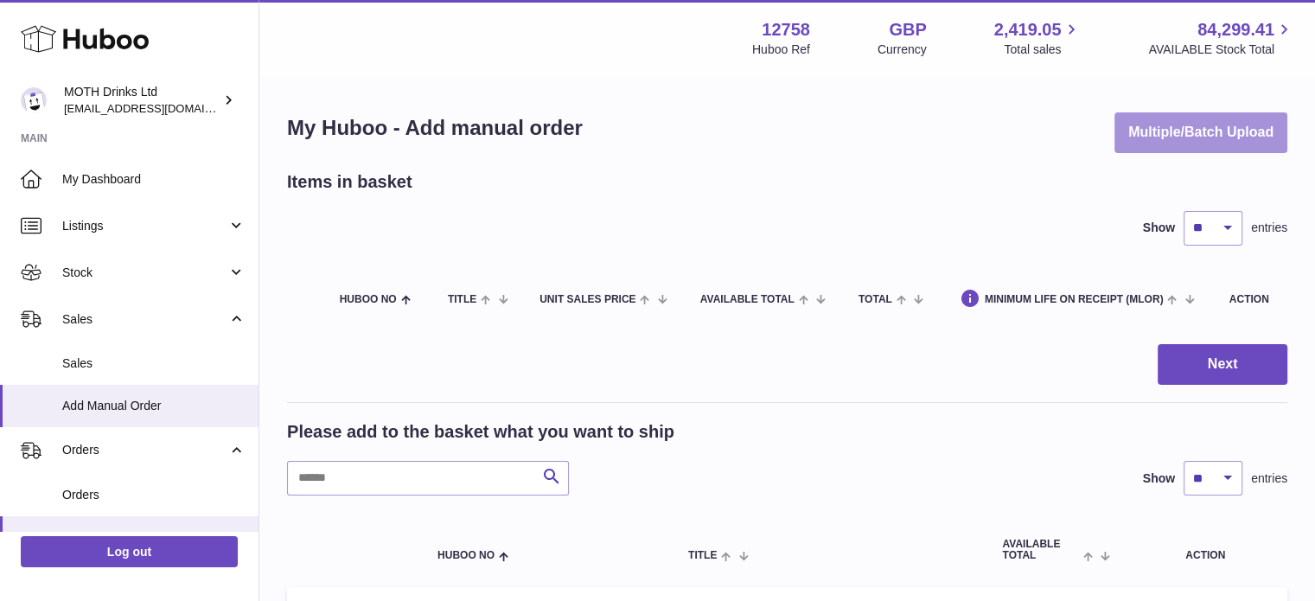
click at [1189, 134] on button "Multiple/Batch Upload" at bounding box center [1200, 132] width 173 height 41
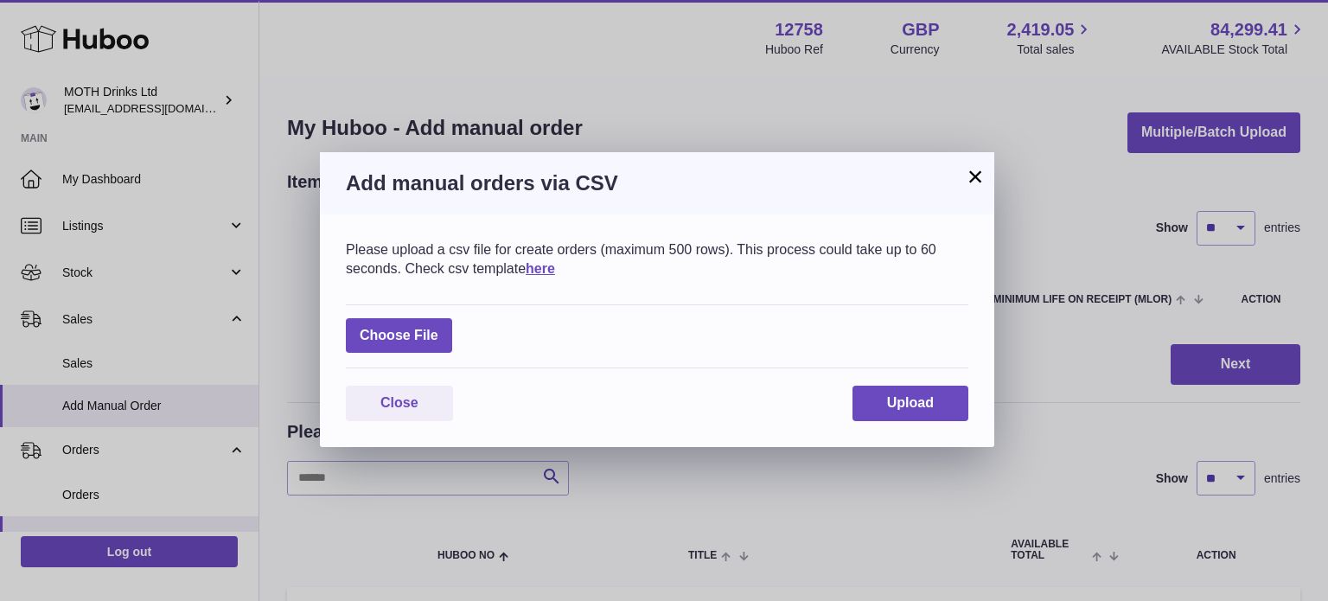
click at [388, 357] on div "Choose File" at bounding box center [657, 336] width 622 height 65
click at [384, 345] on label at bounding box center [399, 335] width 106 height 35
click at [438, 328] on input "file" at bounding box center [438, 327] width 1 height 1
type input "**********"
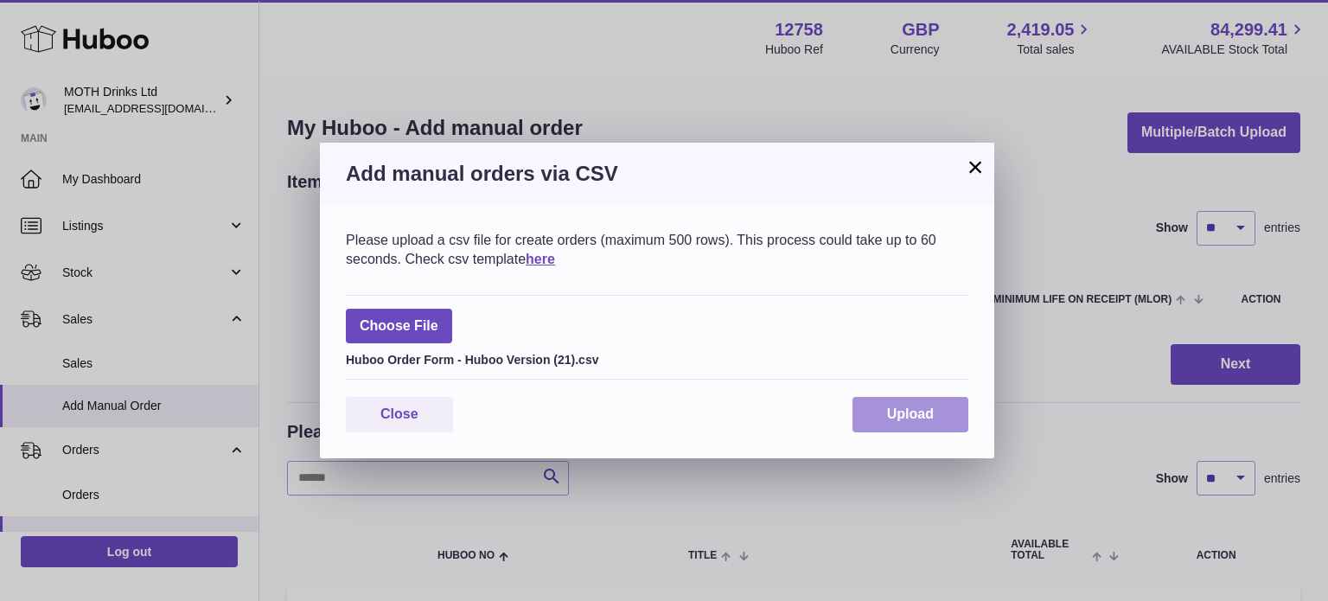
click at [911, 410] on span "Upload" at bounding box center [910, 413] width 47 height 15
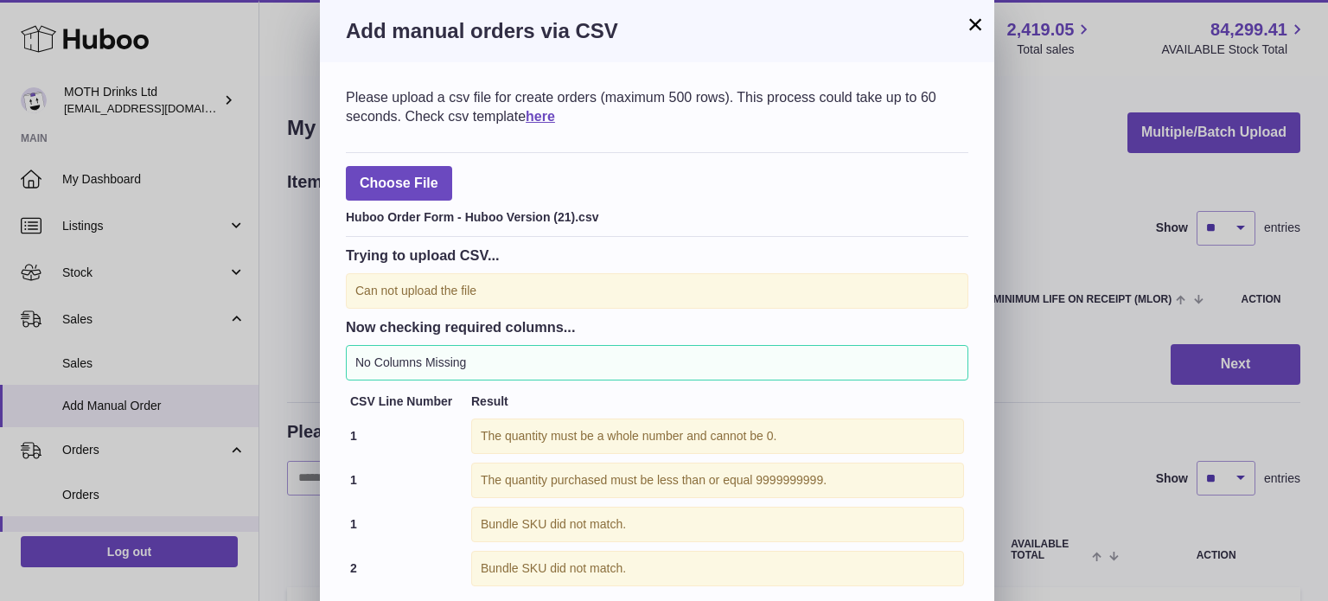
click at [973, 30] on button "×" at bounding box center [975, 24] width 21 height 21
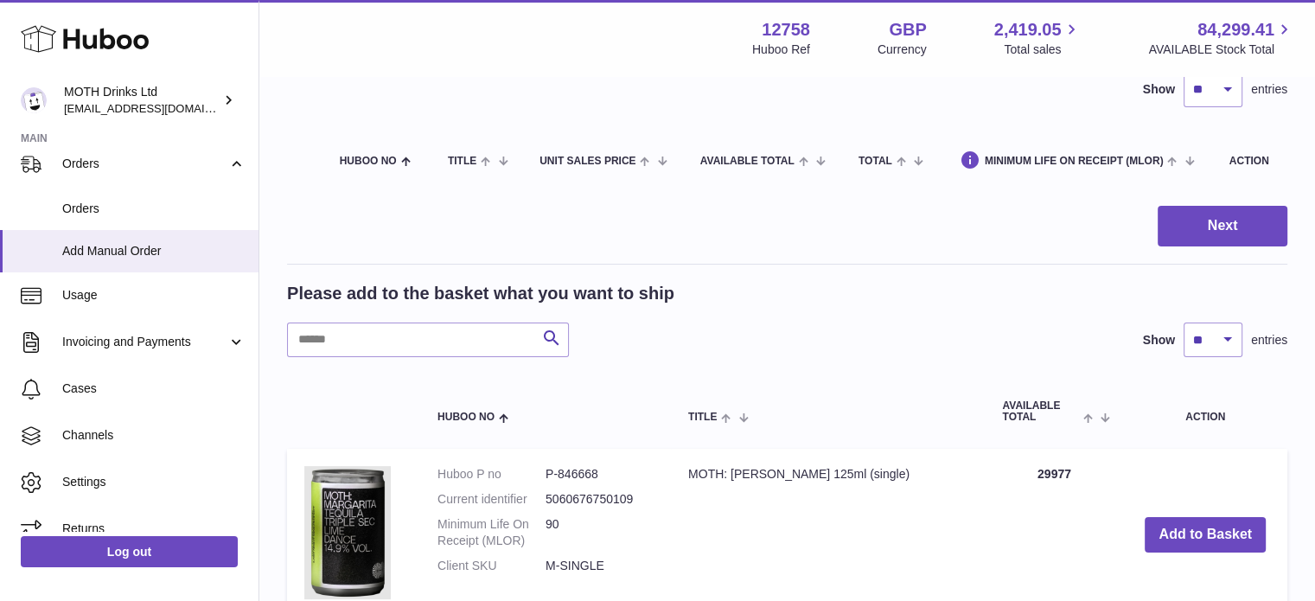
scroll to position [287, 0]
